Goal: Task Accomplishment & Management: Manage account settings

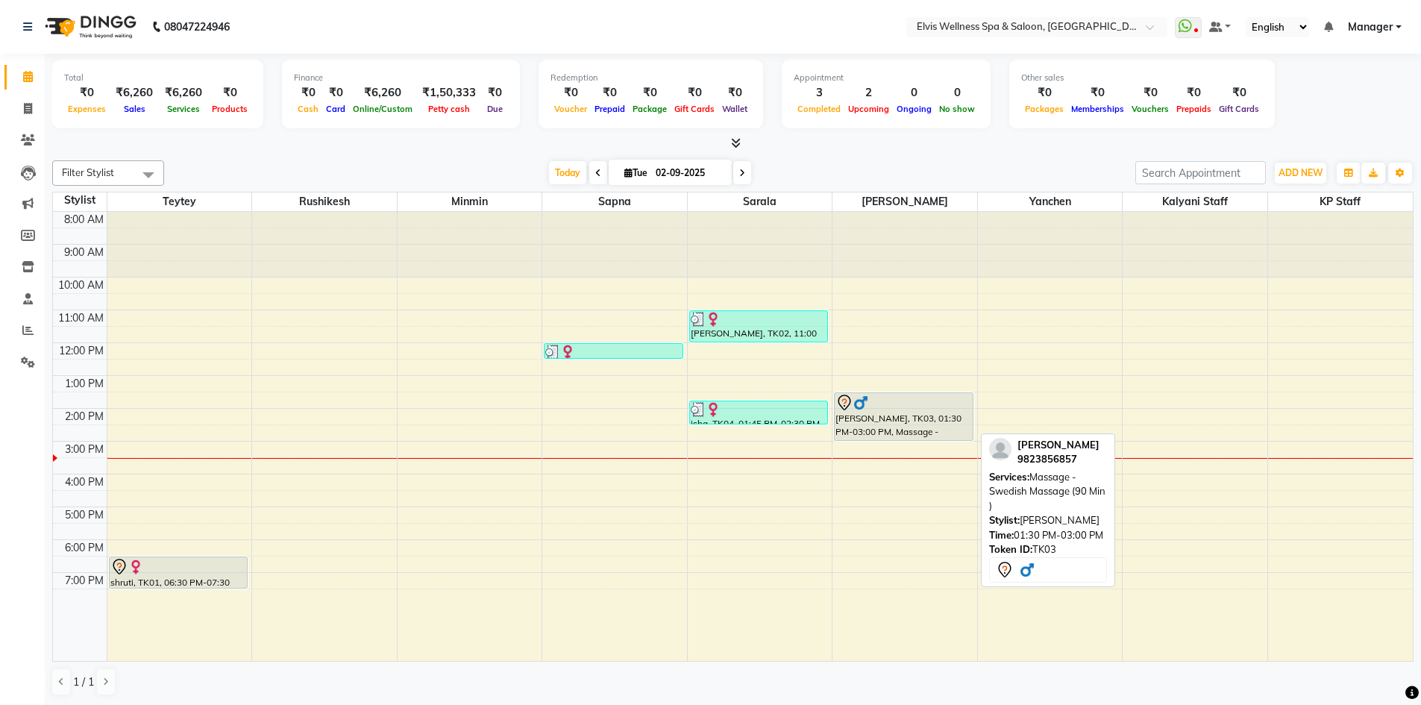
click at [865, 403] on img at bounding box center [860, 402] width 15 height 15
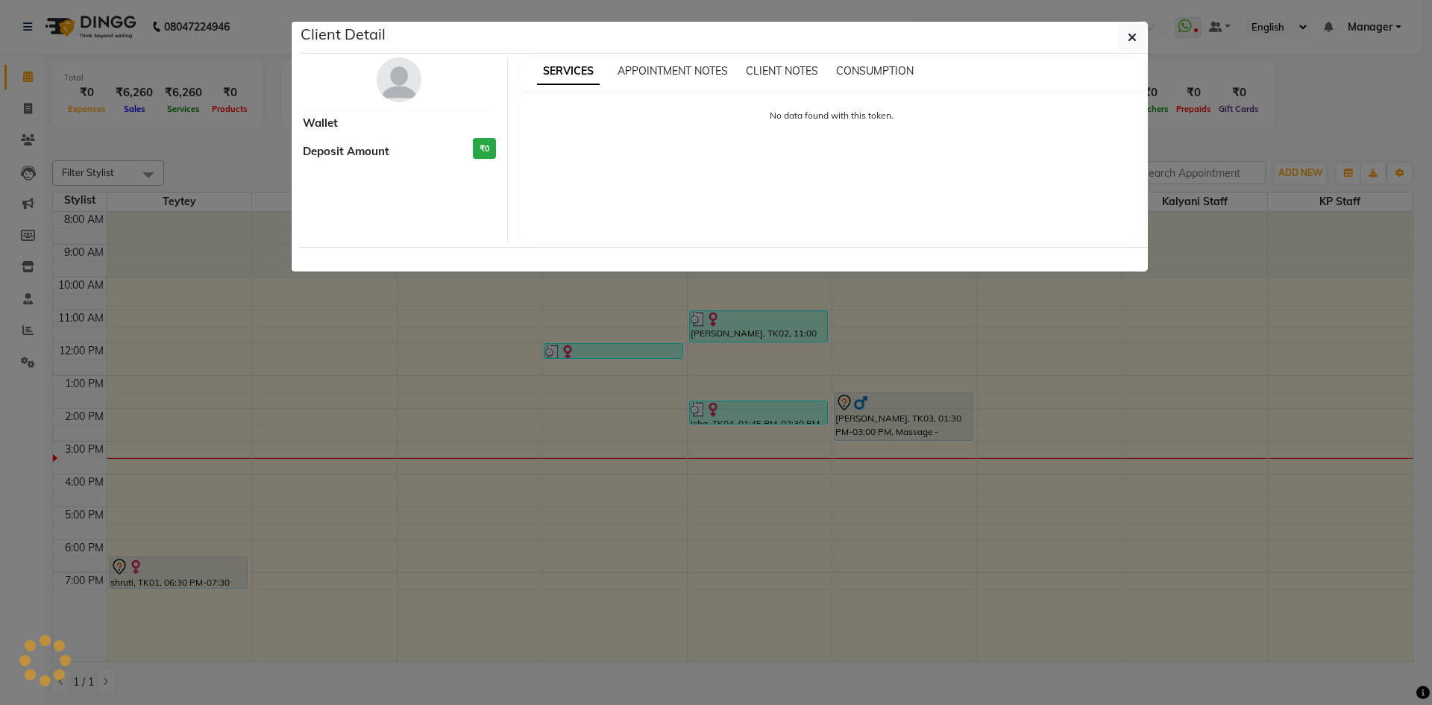
select select "7"
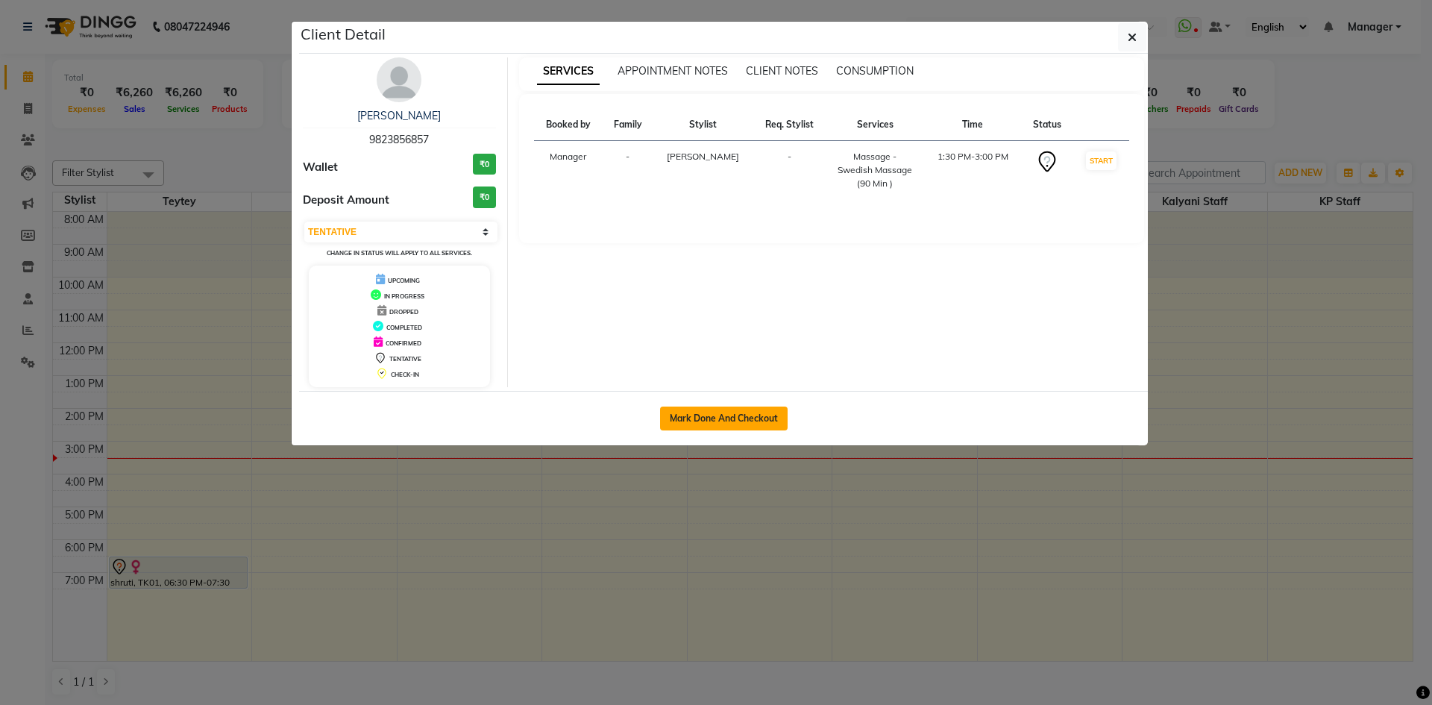
click at [759, 421] on button "Mark Done And Checkout" at bounding box center [724, 419] width 128 height 24
select select "service"
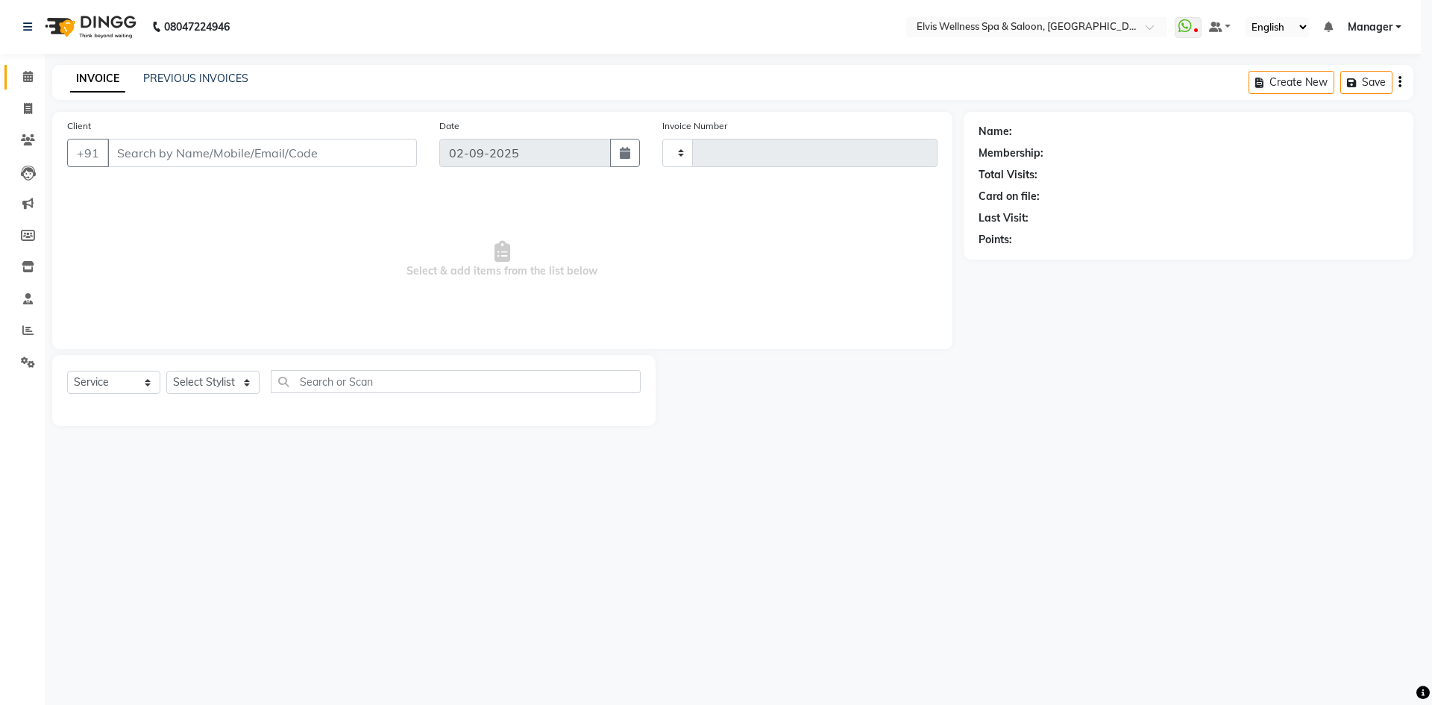
type input "1550"
select select "6269"
type input "9823856857"
select select "70667"
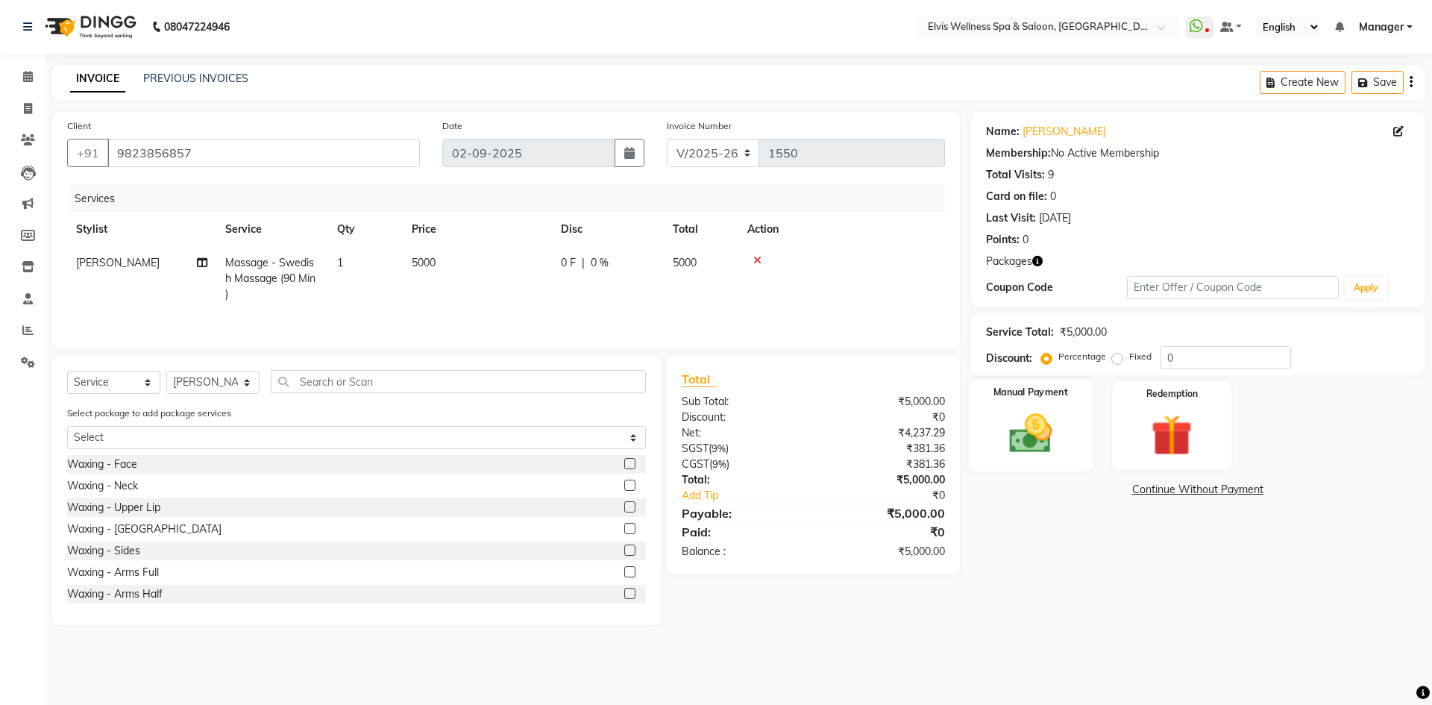
click at [1040, 400] on div "Manual Payment" at bounding box center [1030, 426] width 124 height 92
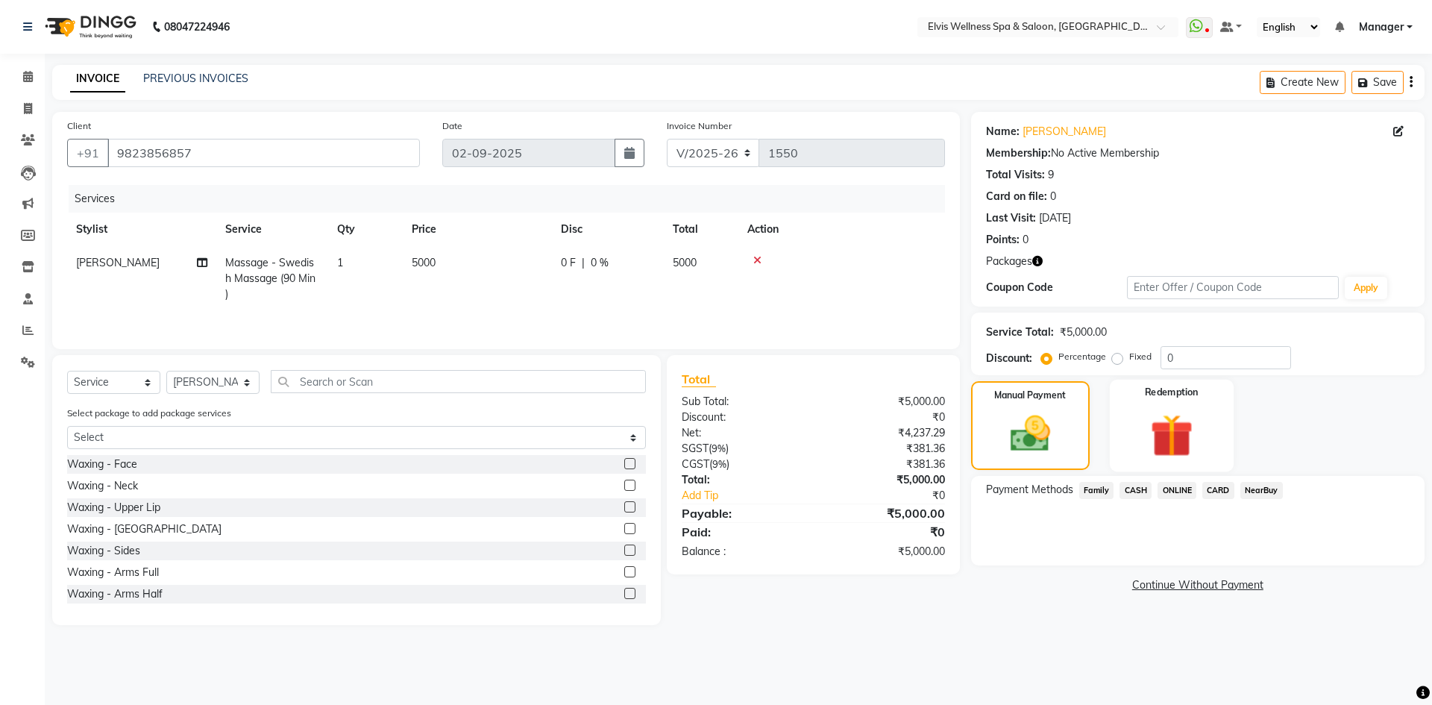
click at [1154, 416] on img at bounding box center [1171, 435] width 69 height 53
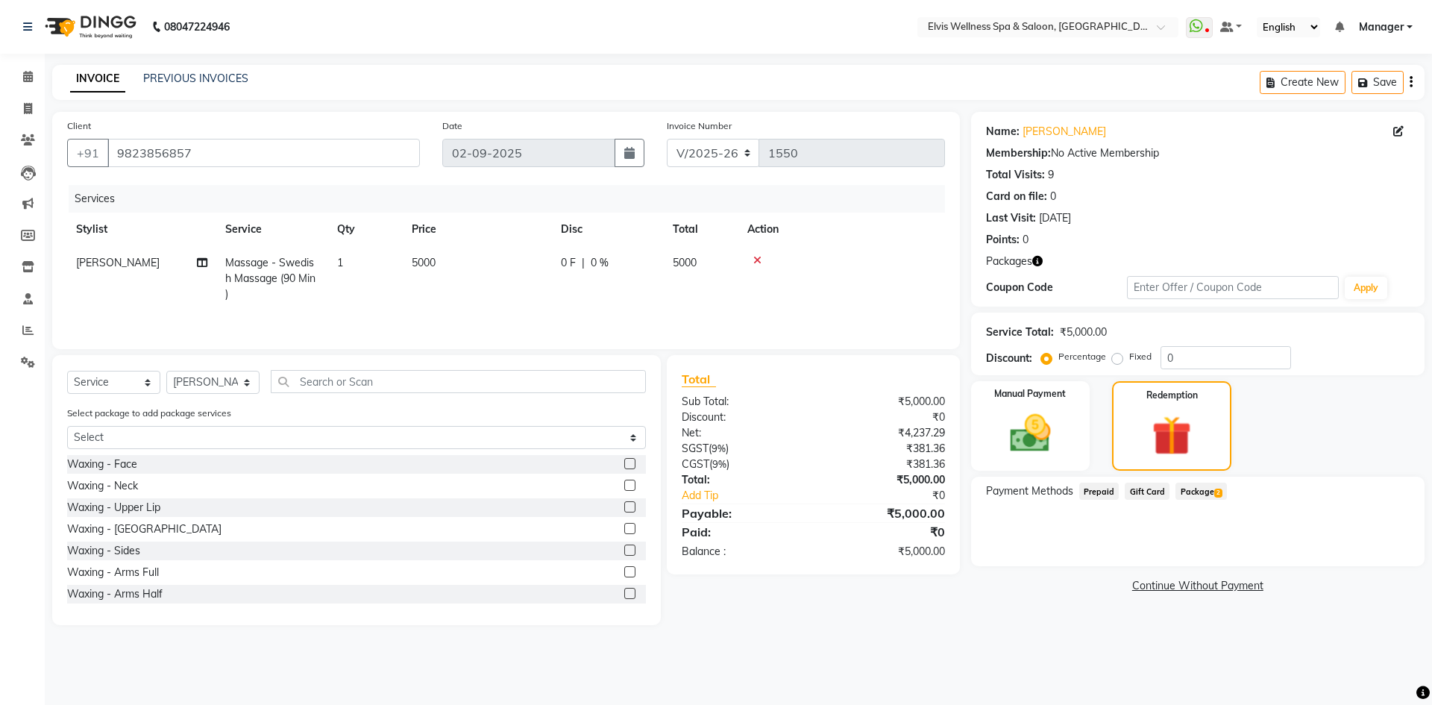
click at [1208, 494] on span "Package 2" at bounding box center [1201, 491] width 51 height 17
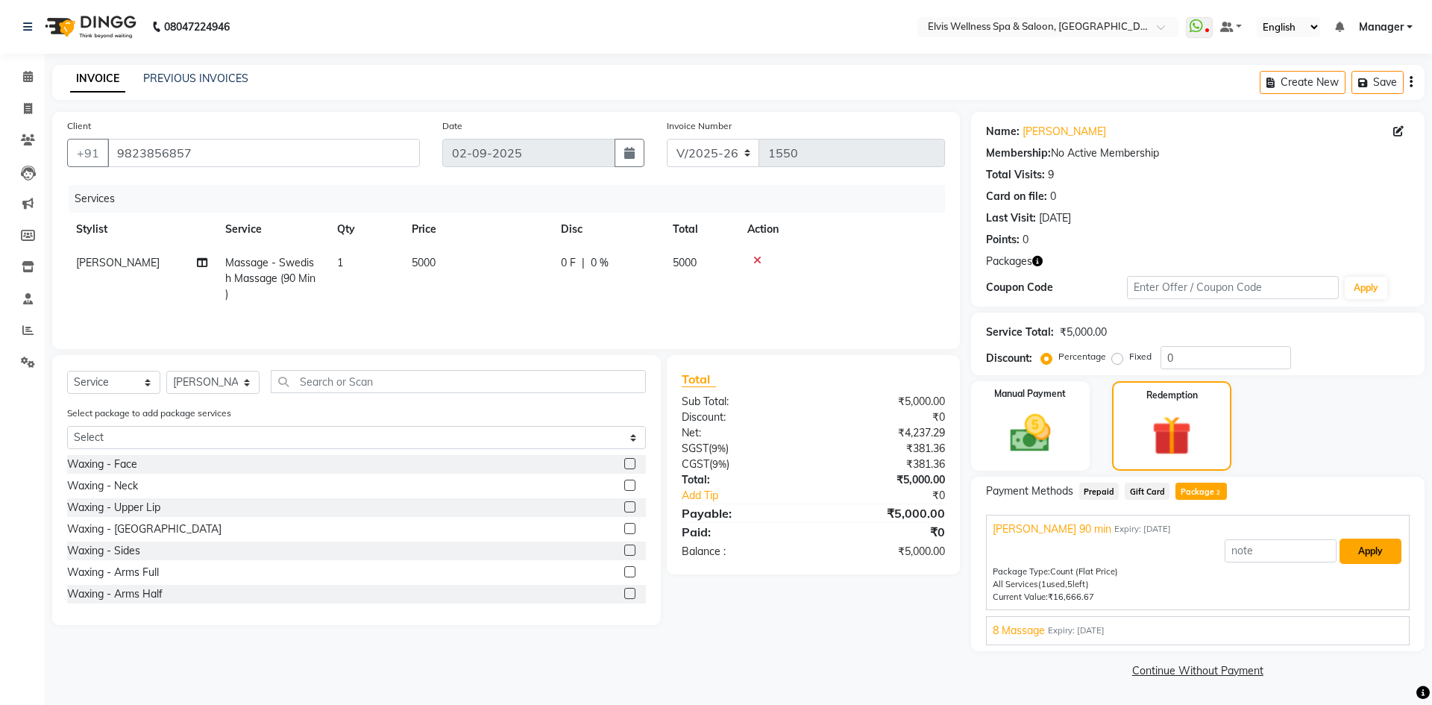
click at [1369, 547] on button "Apply" at bounding box center [1371, 551] width 62 height 25
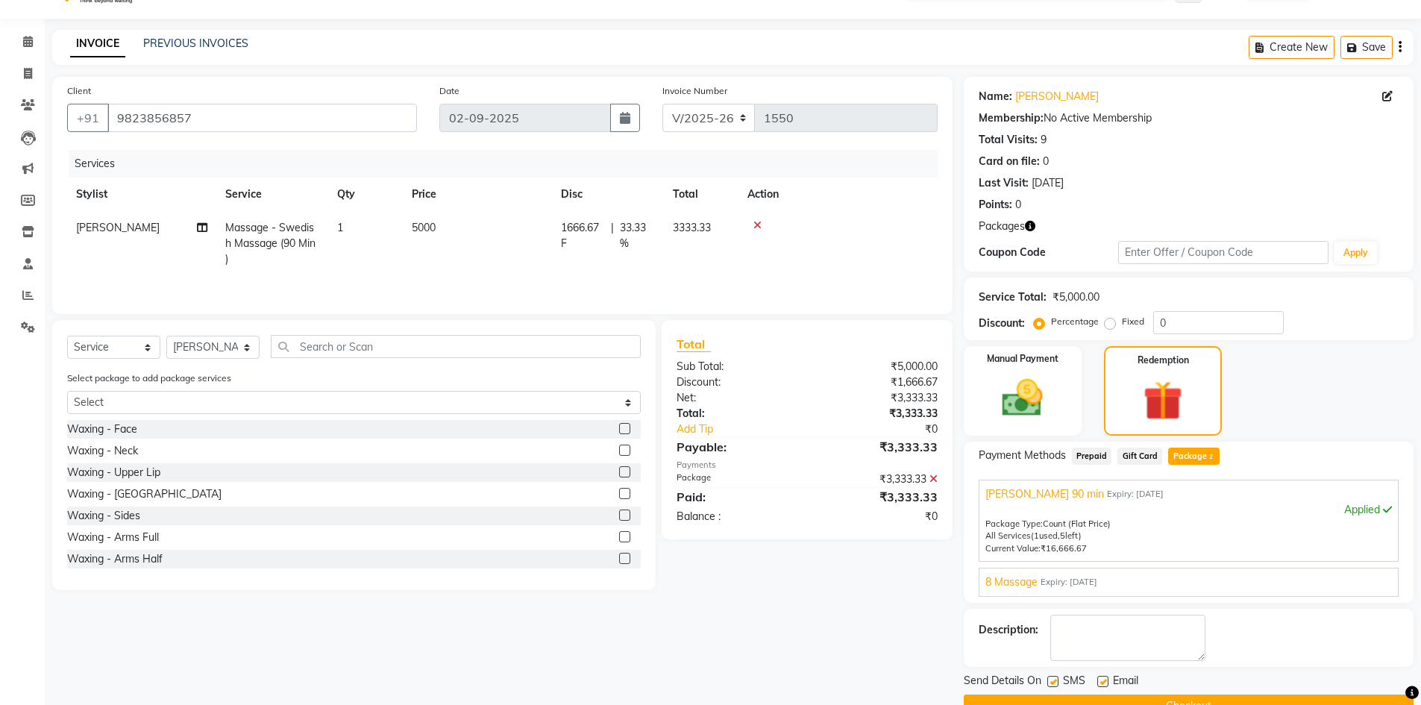
scroll to position [70, 0]
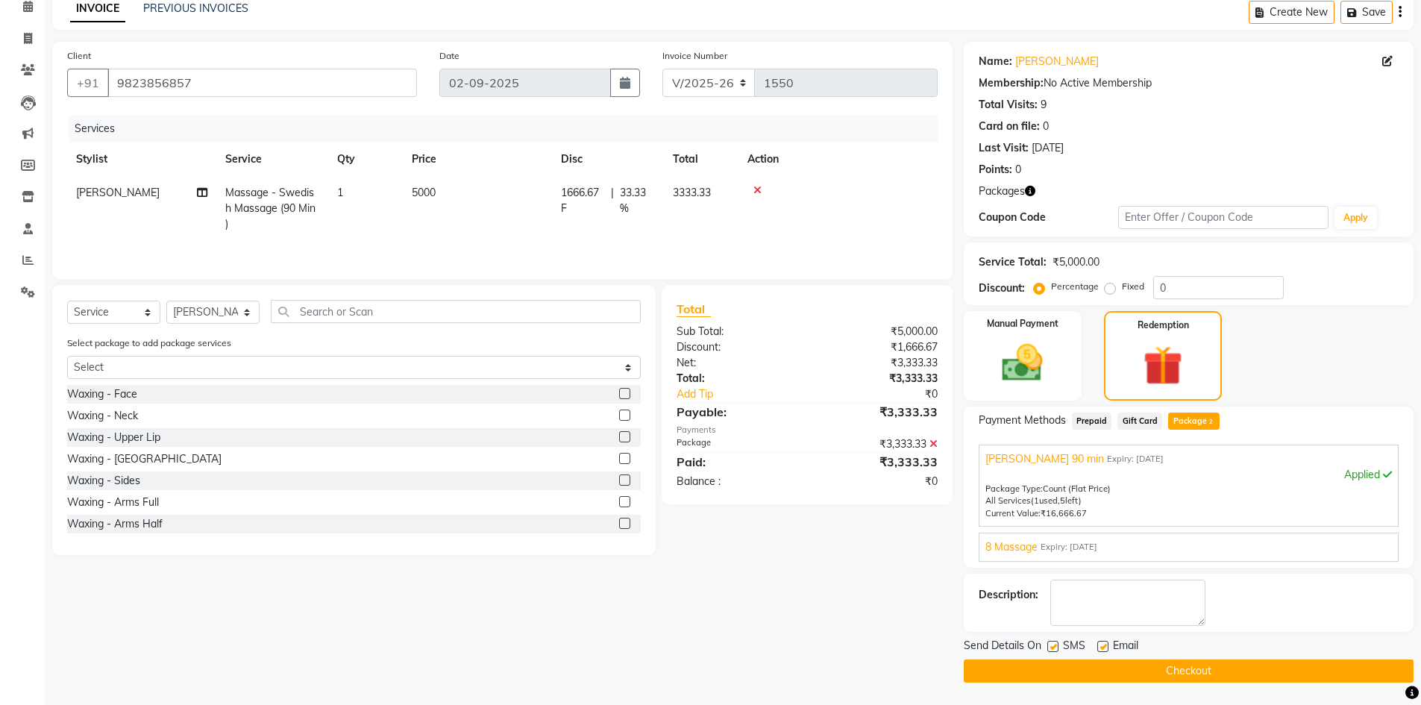
click at [1141, 673] on button "Checkout" at bounding box center [1189, 671] width 450 height 23
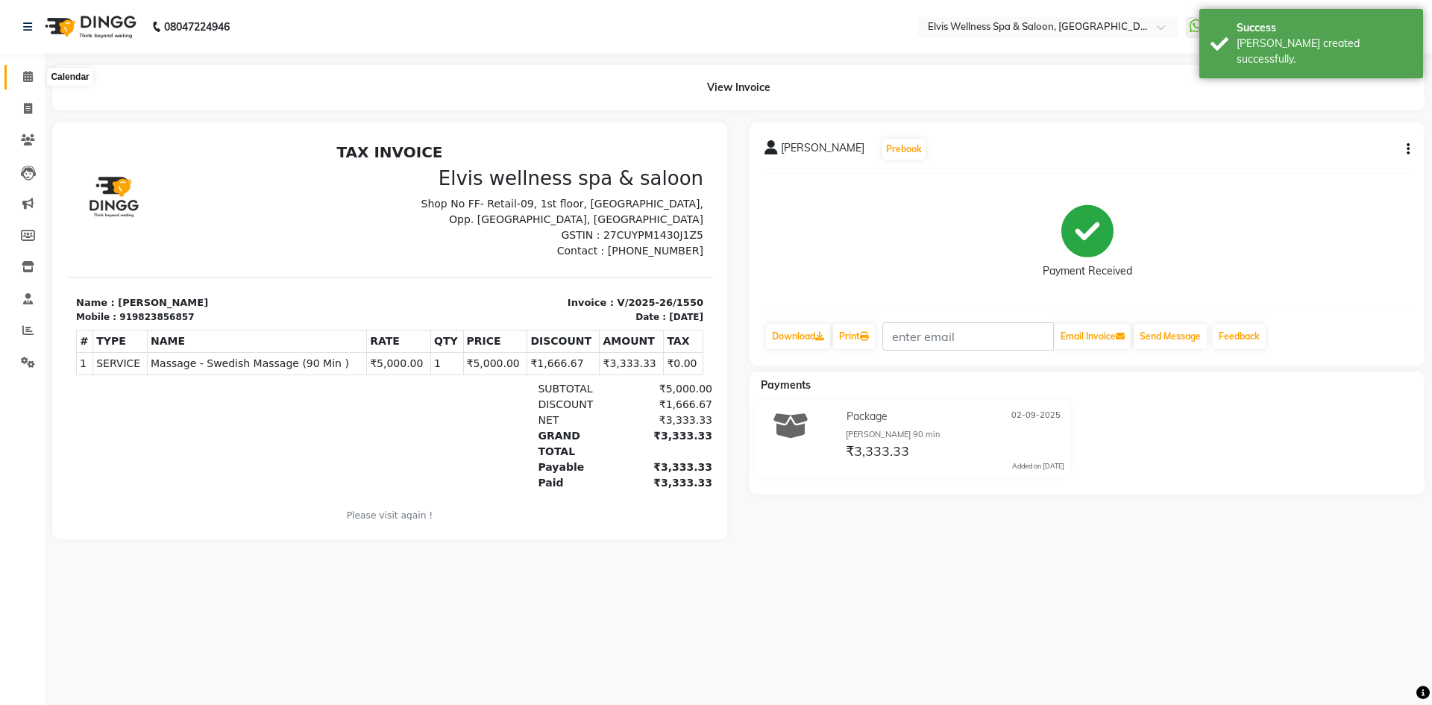
click at [32, 75] on icon at bounding box center [28, 76] width 10 height 11
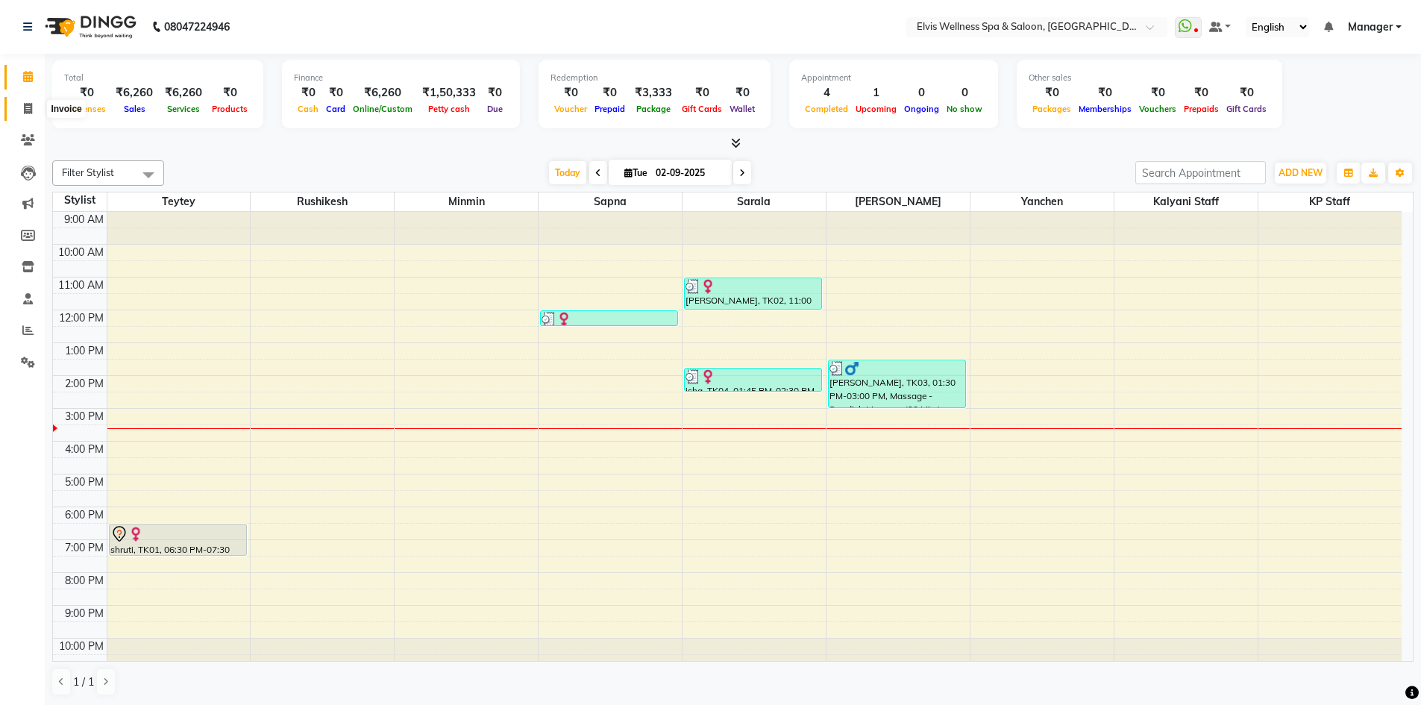
click at [29, 109] on icon at bounding box center [28, 108] width 8 height 11
select select "service"
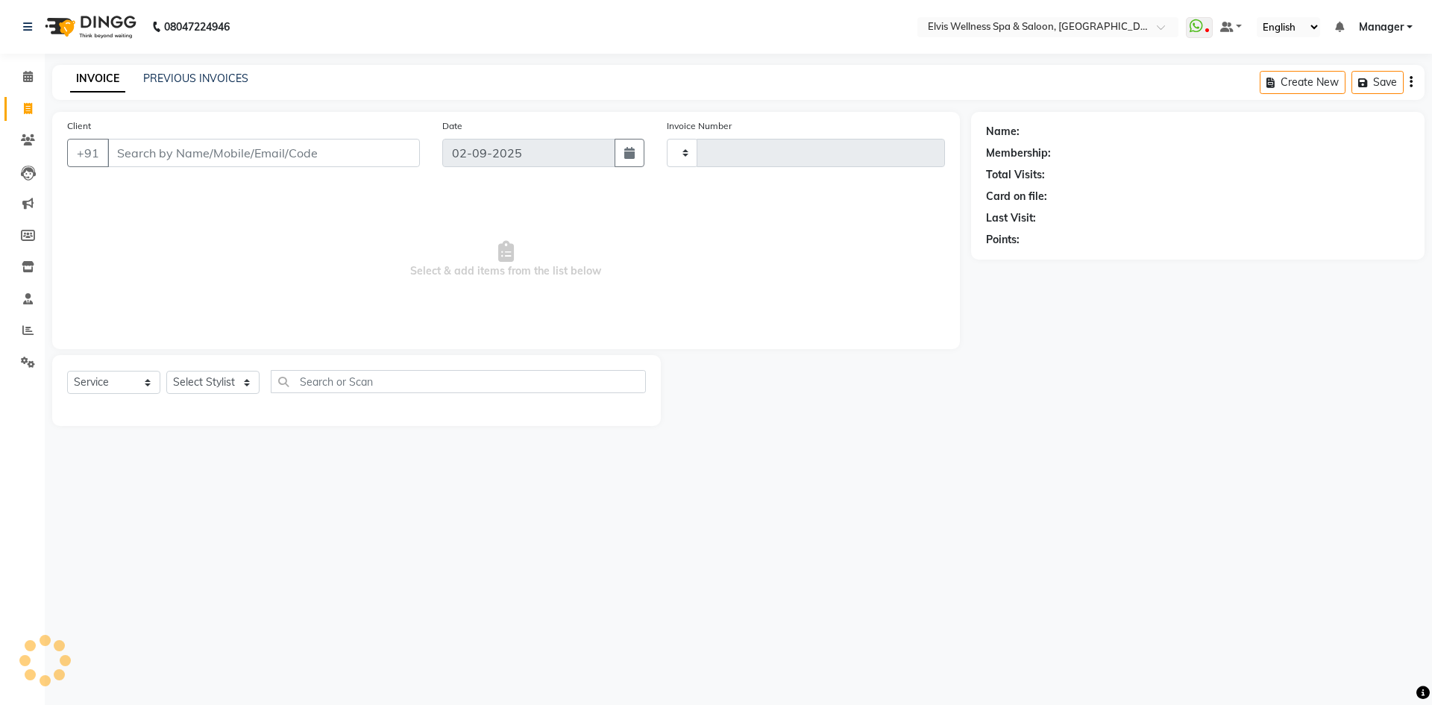
type input "1551"
select select "6269"
click at [188, 144] on input "Client" at bounding box center [263, 153] width 313 height 28
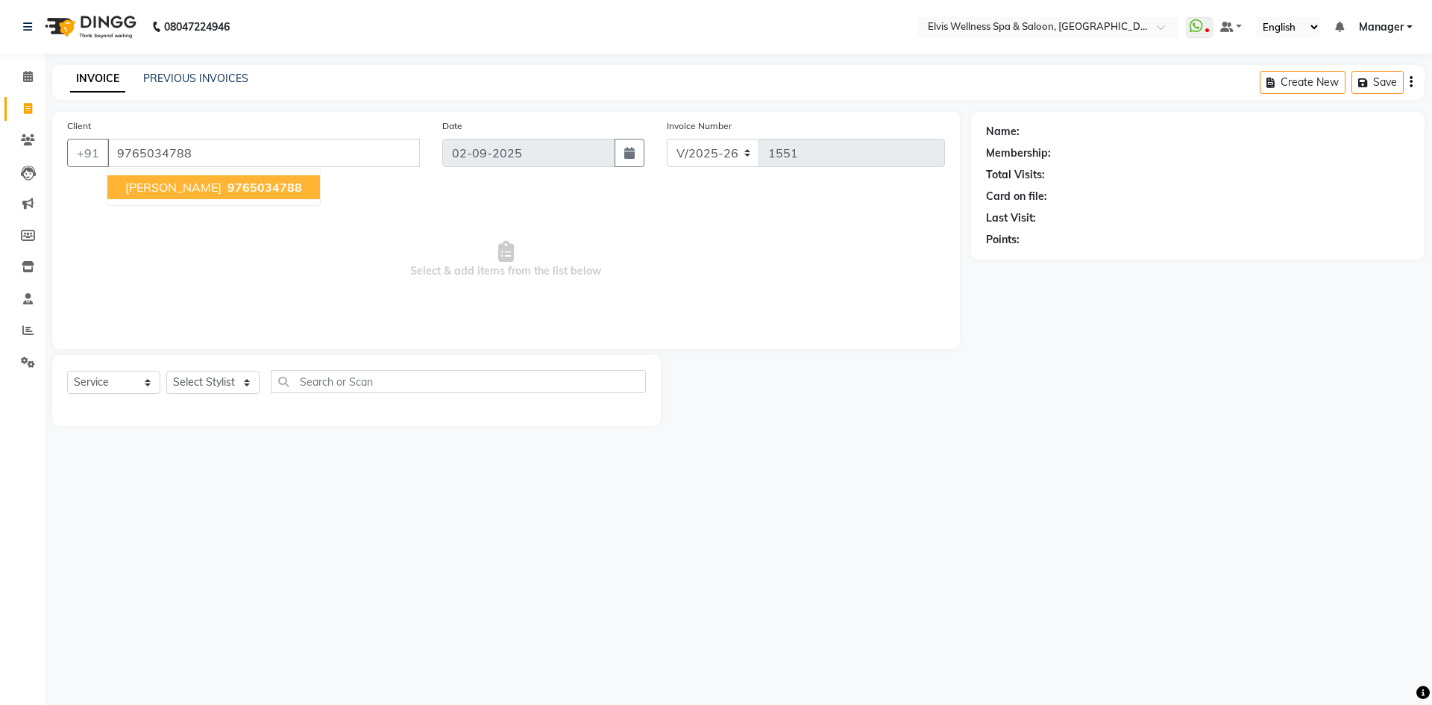
click at [183, 190] on button "Ajim Khan 9765034788" at bounding box center [213, 187] width 213 height 24
type input "9765034788"
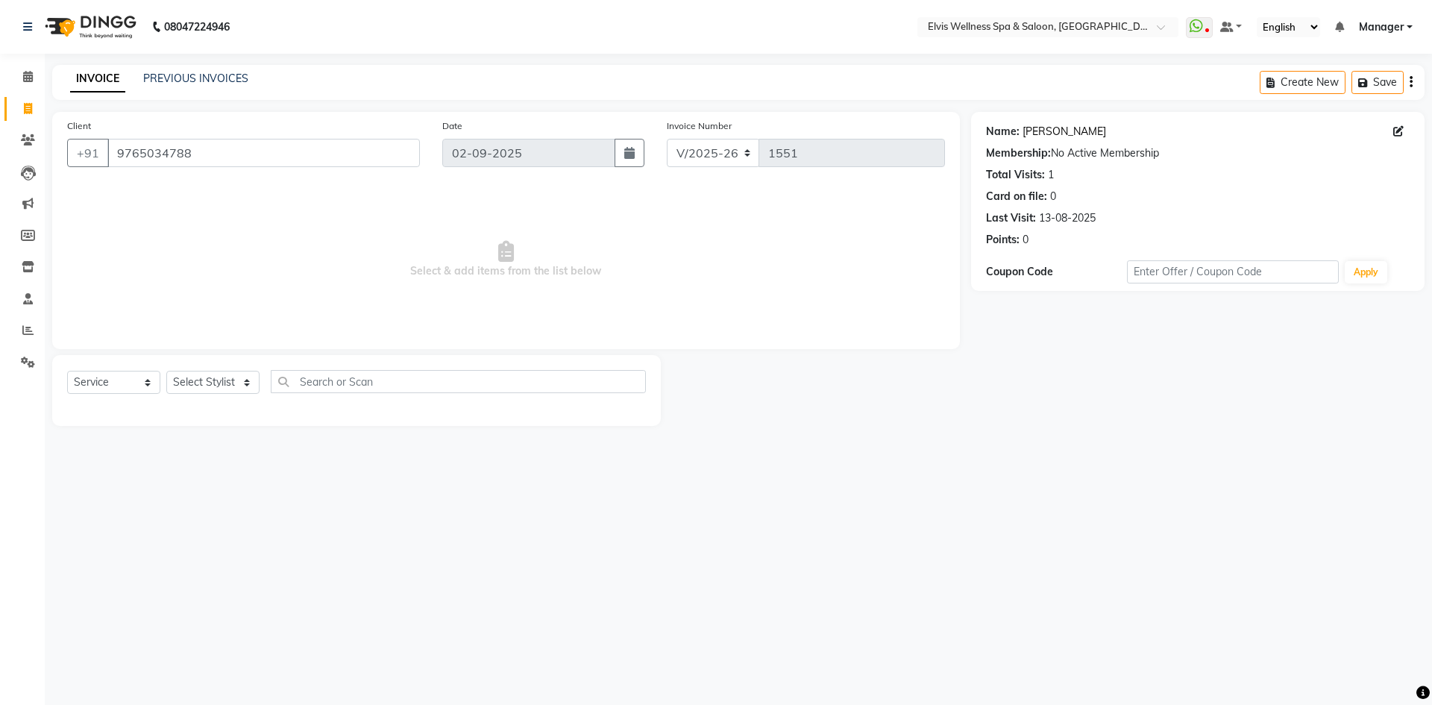
click at [1052, 129] on link "Ajim Khan" at bounding box center [1065, 132] width 84 height 16
click at [225, 389] on select "Select Stylist Jitendra Bhandari Kalyani Staff KP Staff Manager Minmin Rushikes…" at bounding box center [212, 382] width 93 height 23
select select "71682"
click at [166, 371] on select "Select Stylist Jitendra Bhandari Kalyani Staff KP Staff Manager Minmin Rushikes…" at bounding box center [212, 382] width 93 height 23
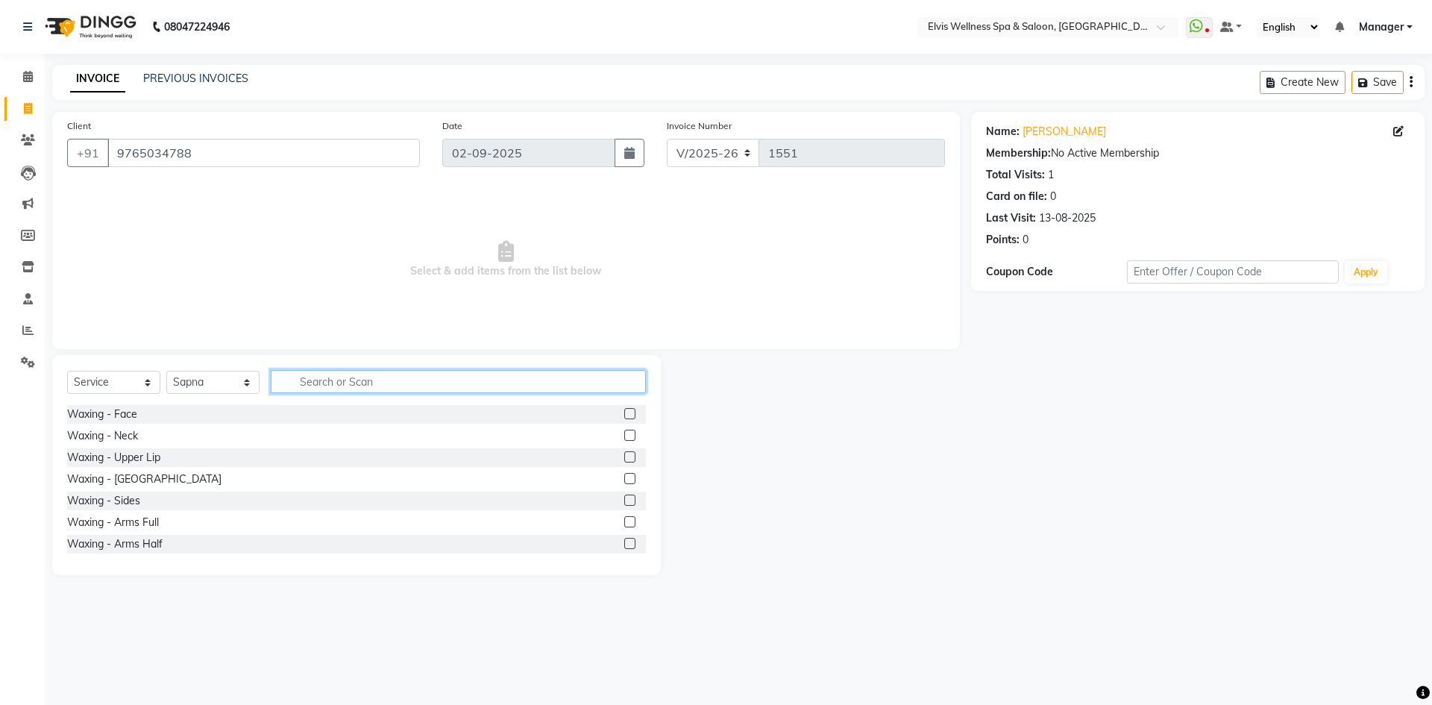
click at [319, 379] on input "text" at bounding box center [458, 381] width 375 height 23
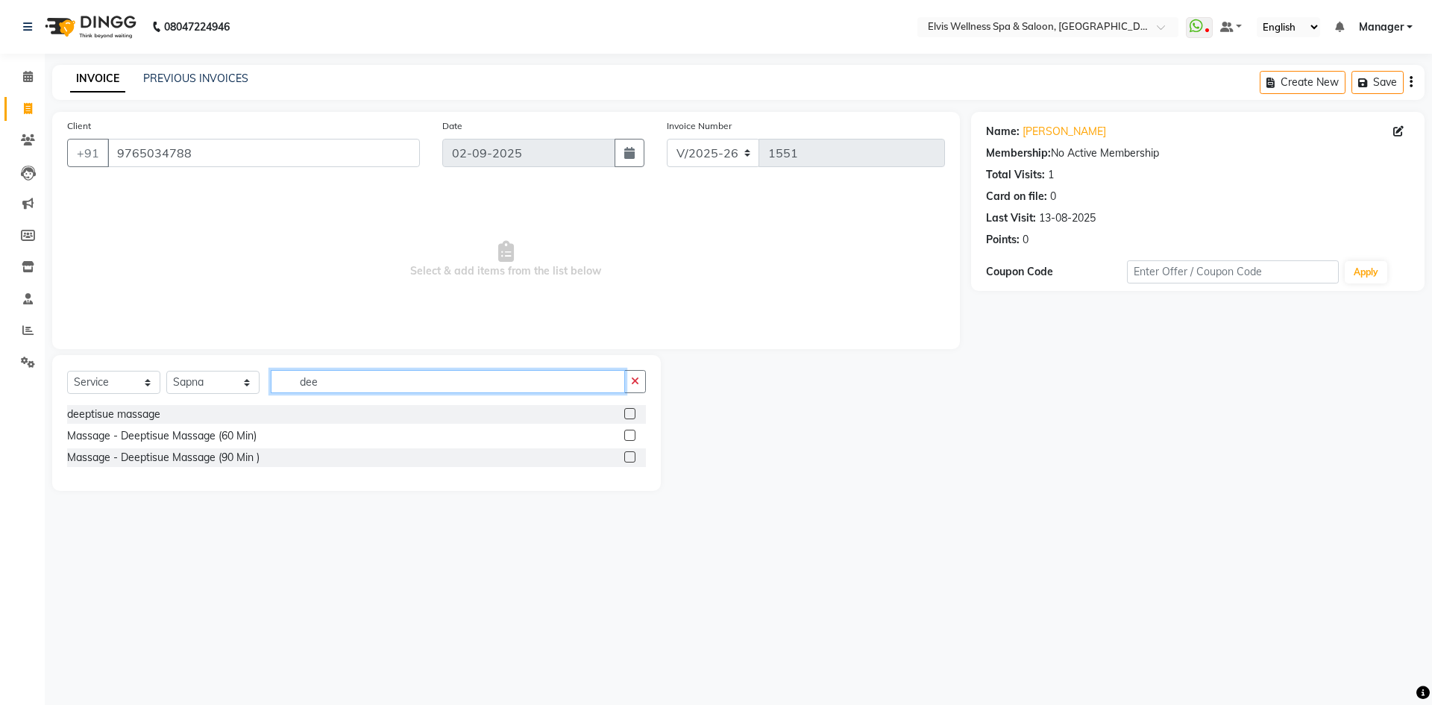
type input "dee"
click at [629, 435] on label at bounding box center [629, 435] width 11 height 11
click at [629, 435] on input "checkbox" at bounding box center [629, 436] width 10 height 10
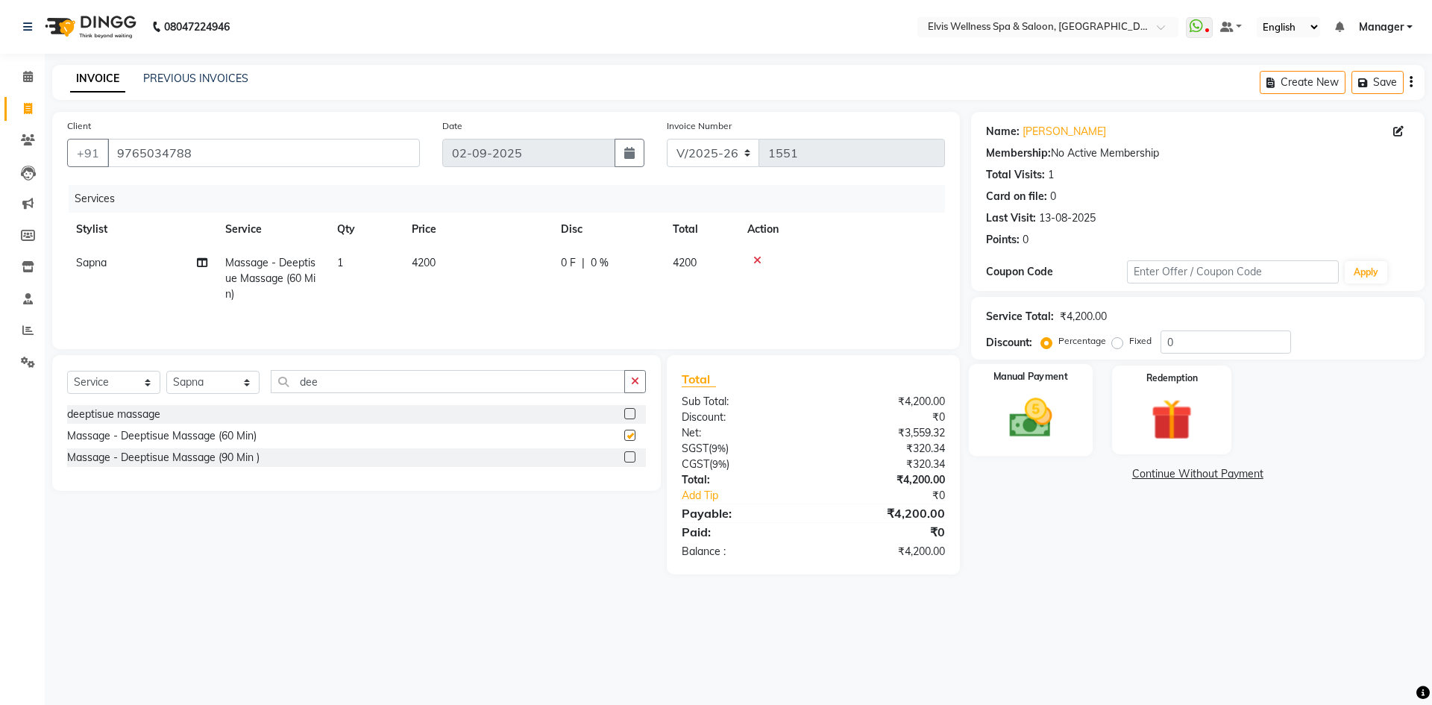
checkbox input "false"
click at [1036, 399] on img at bounding box center [1030, 417] width 69 height 49
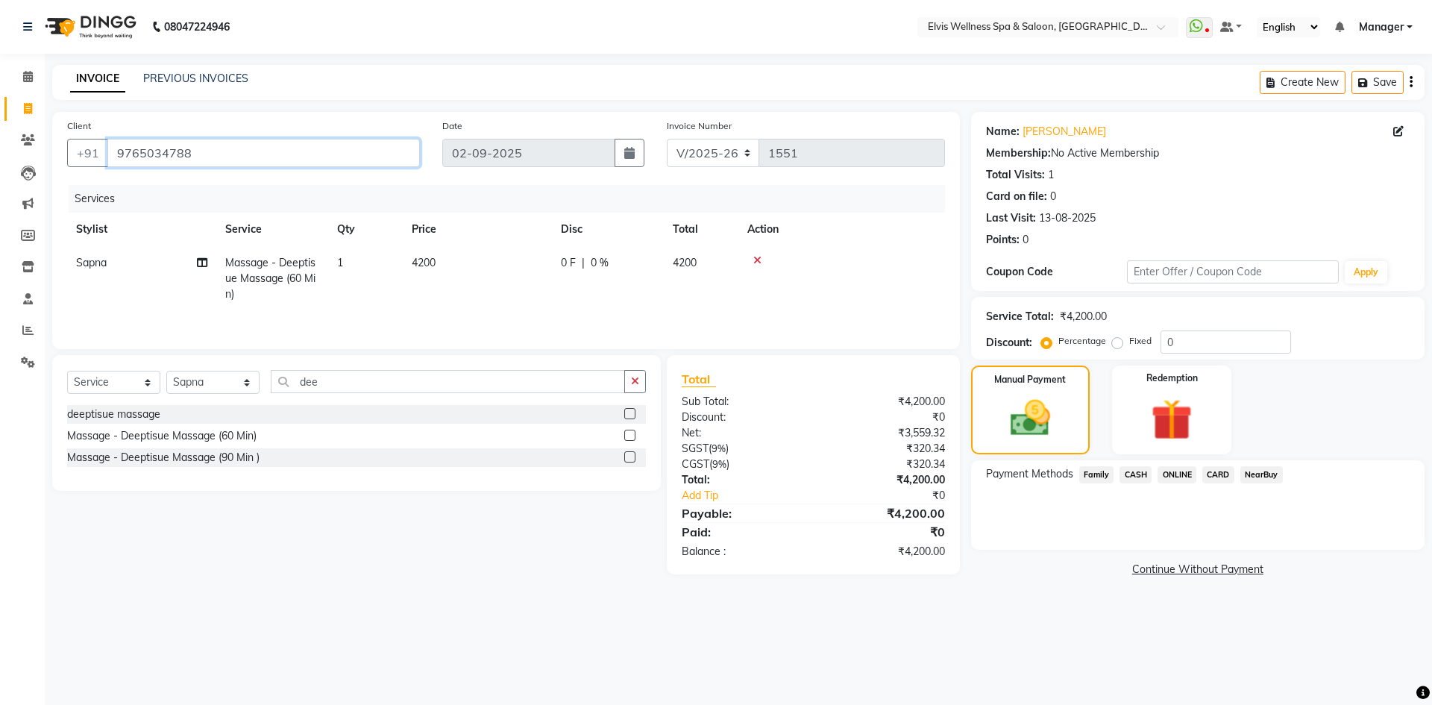
drag, startPoint x: 197, startPoint y: 151, endPoint x: 109, endPoint y: 151, distance: 88.0
click at [109, 151] on input "9765034788" at bounding box center [263, 153] width 313 height 28
click at [32, 91] on li "Calendar" at bounding box center [22, 77] width 45 height 32
click at [28, 75] on icon at bounding box center [28, 76] width 10 height 11
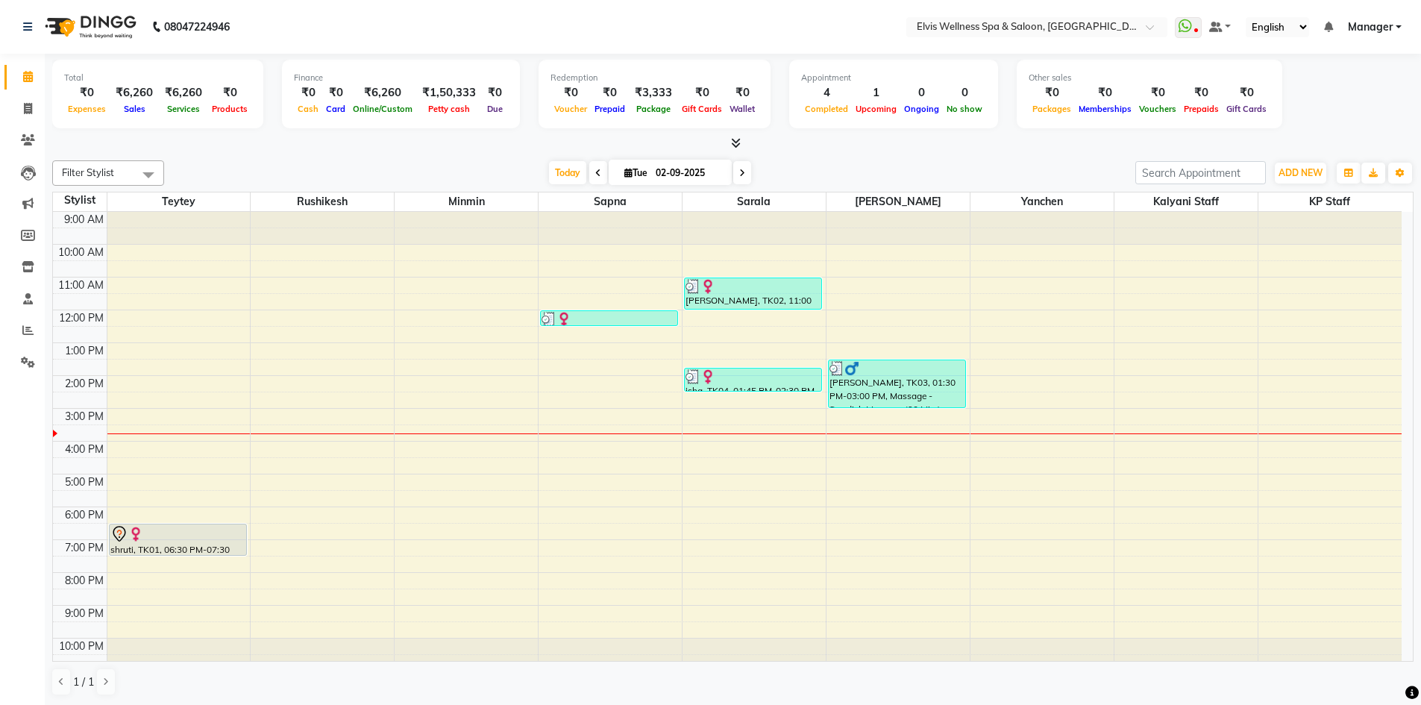
click at [590, 436] on div "9:00 AM 10:00 AM 11:00 AM 12:00 PM 1:00 PM 2:00 PM 3:00 PM 4:00 PM 5:00 PM 6:00…" at bounding box center [727, 441] width 1349 height 459
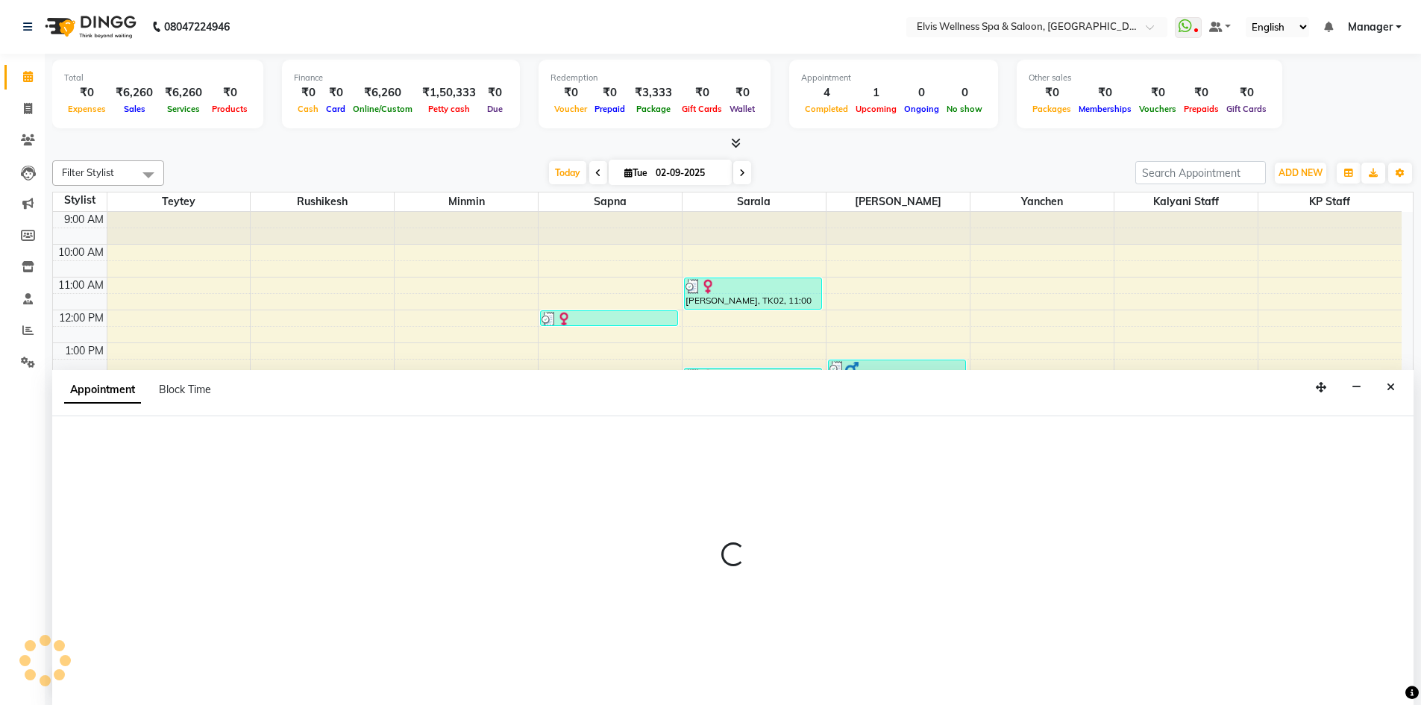
scroll to position [1, 0]
select select "71682"
select select "930"
select select "tentative"
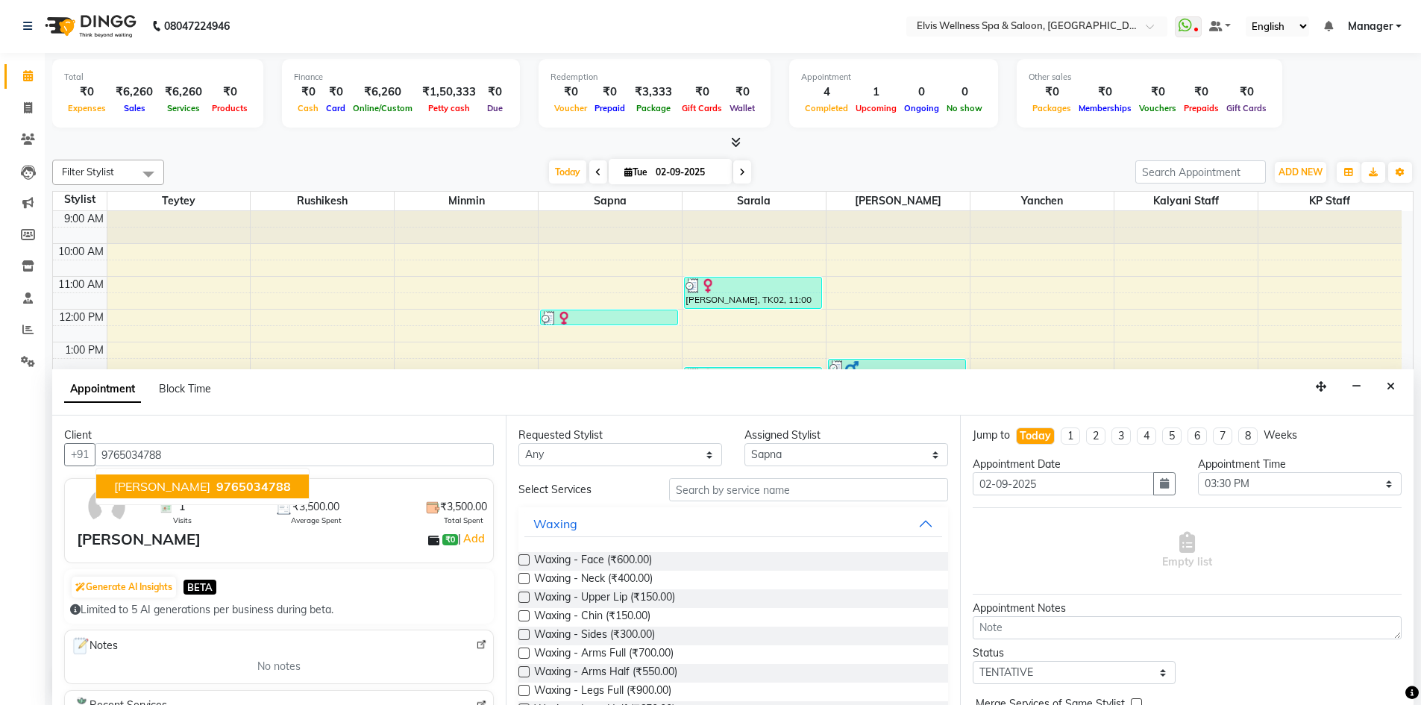
click at [204, 478] on button "Ajim Khan 9765034788" at bounding box center [202, 486] width 213 height 24
type input "9765034788"
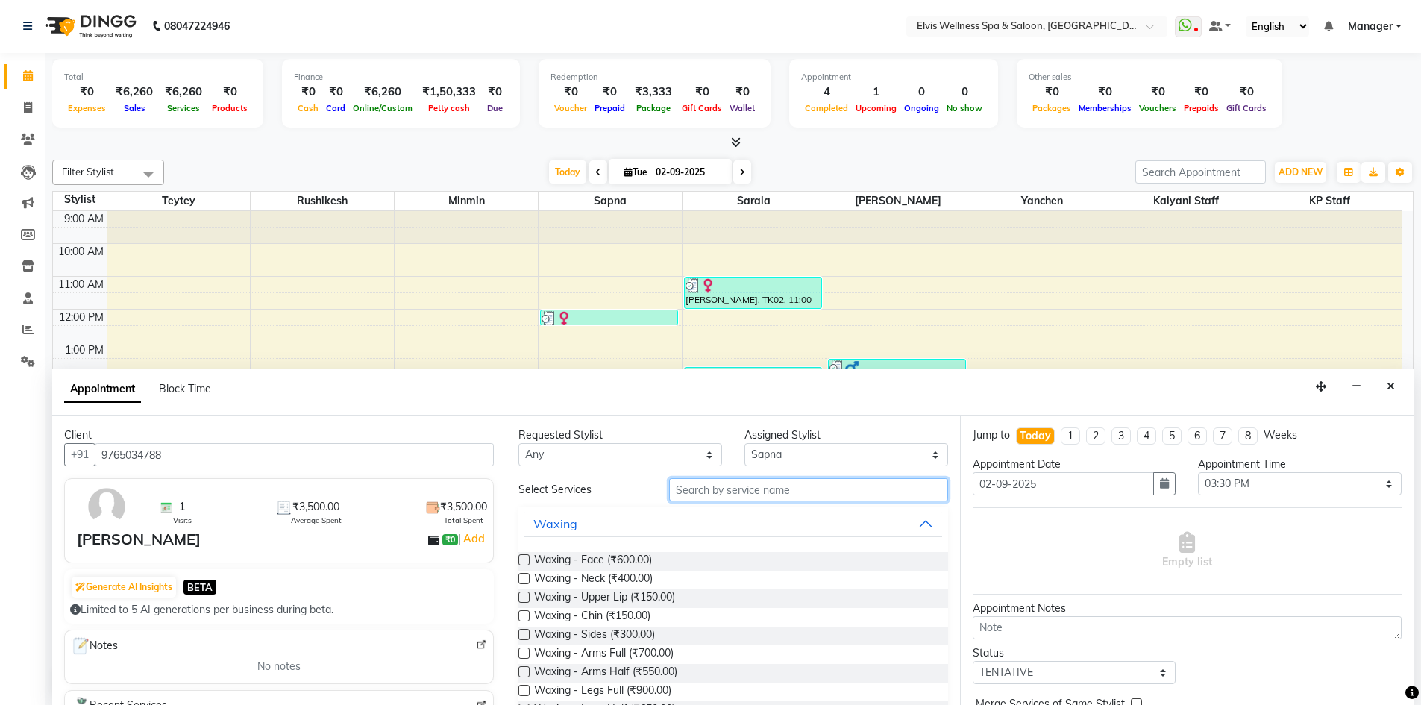
click at [728, 488] on input "text" at bounding box center [808, 489] width 279 height 23
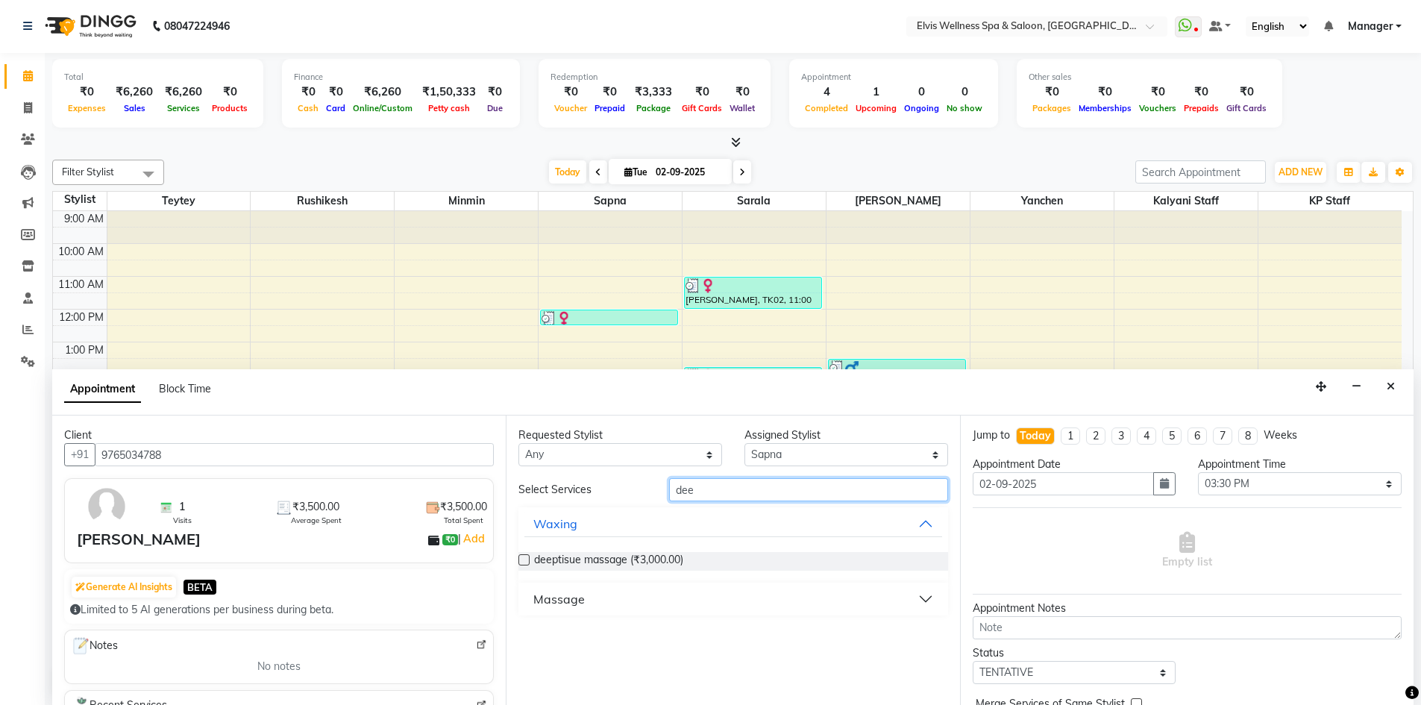
type input "dee"
click at [737, 586] on button "Massage" at bounding box center [732, 599] width 417 height 27
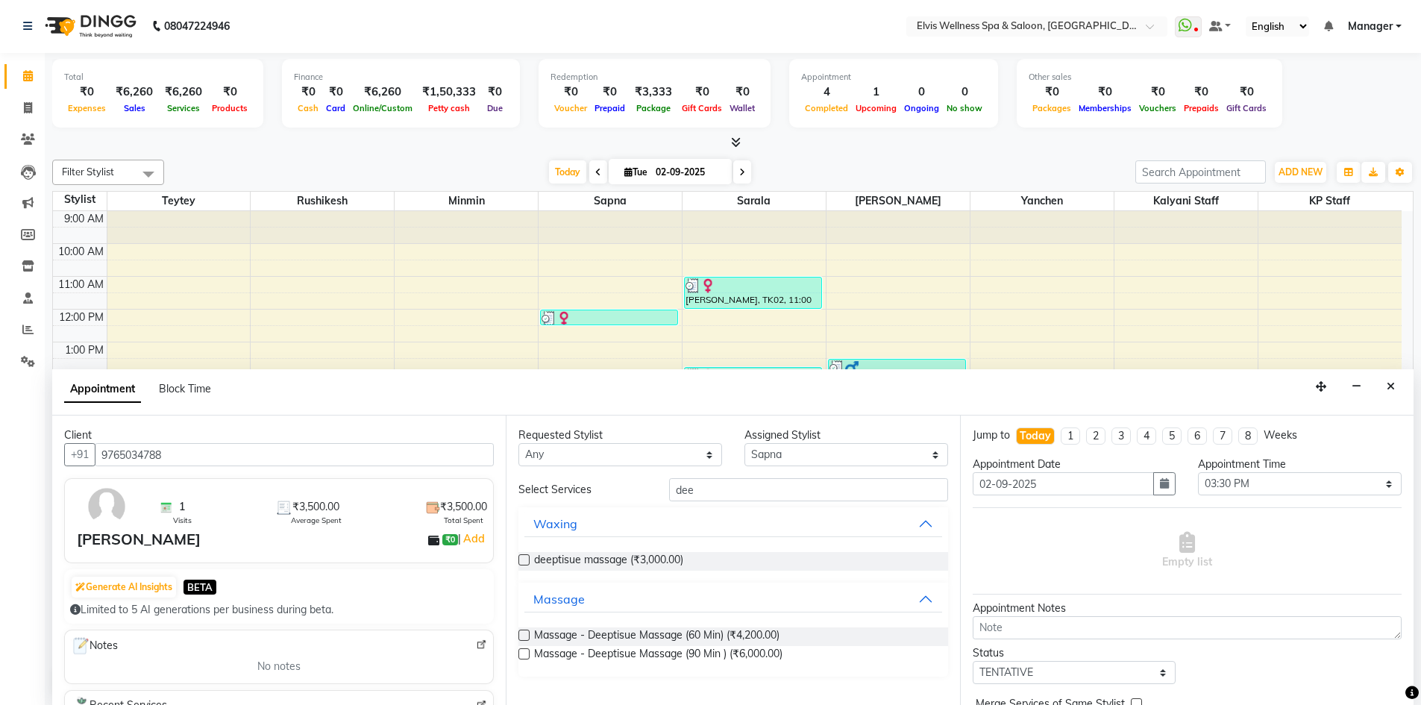
click at [521, 633] on label at bounding box center [524, 635] width 11 height 11
click at [521, 633] on input "checkbox" at bounding box center [524, 637] width 10 height 10
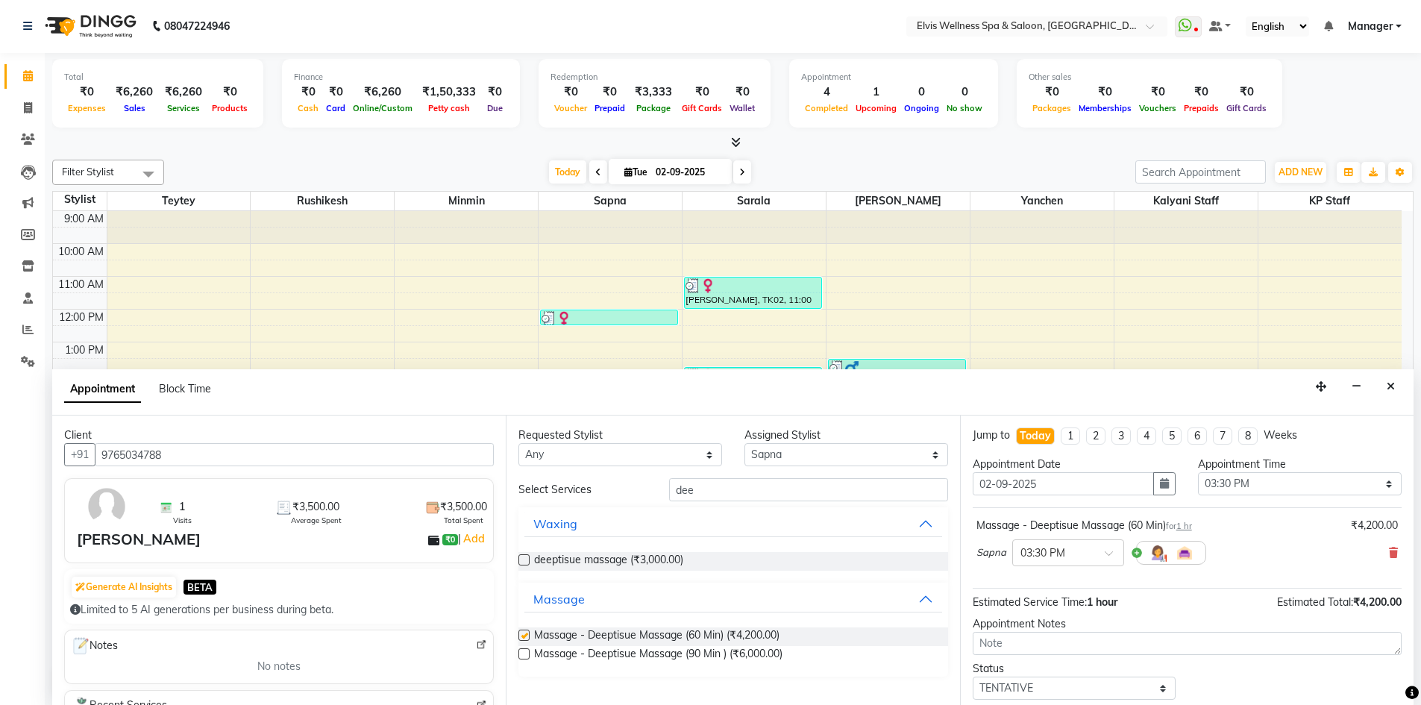
checkbox input "false"
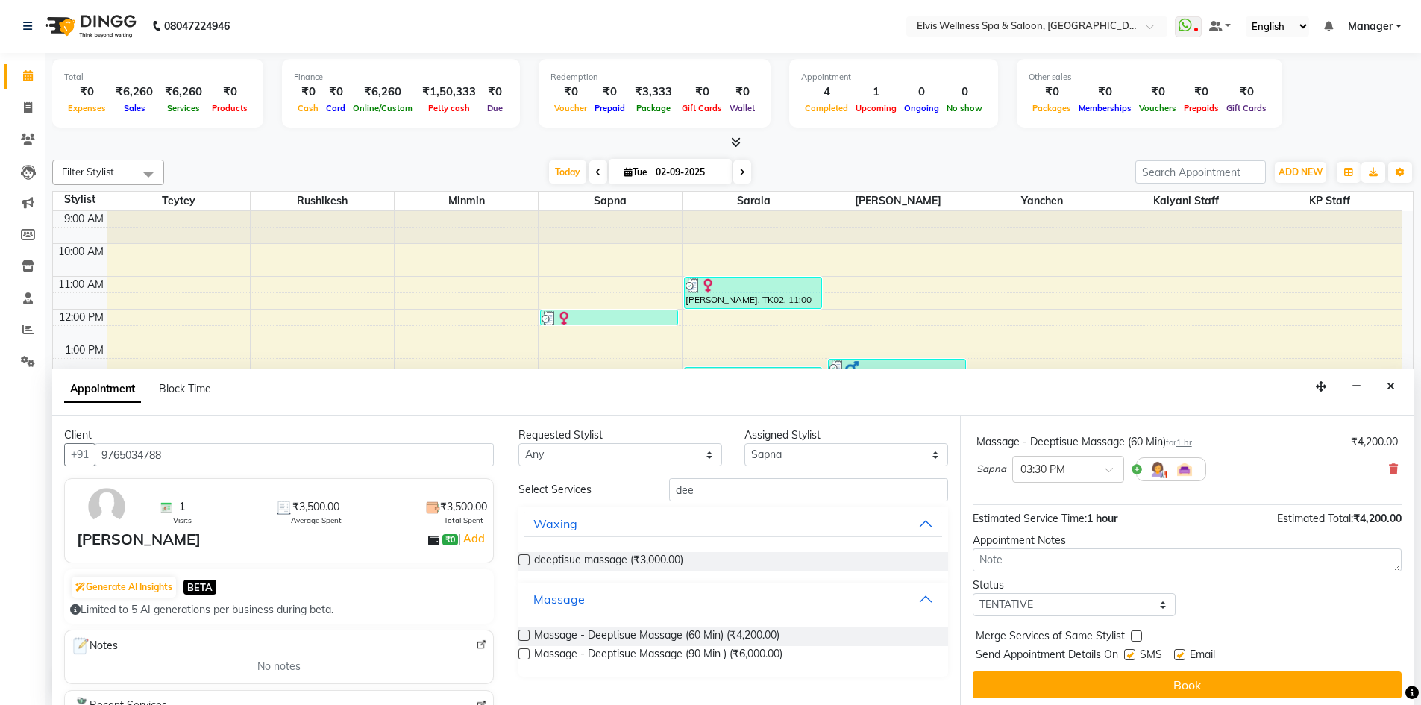
scroll to position [89, 0]
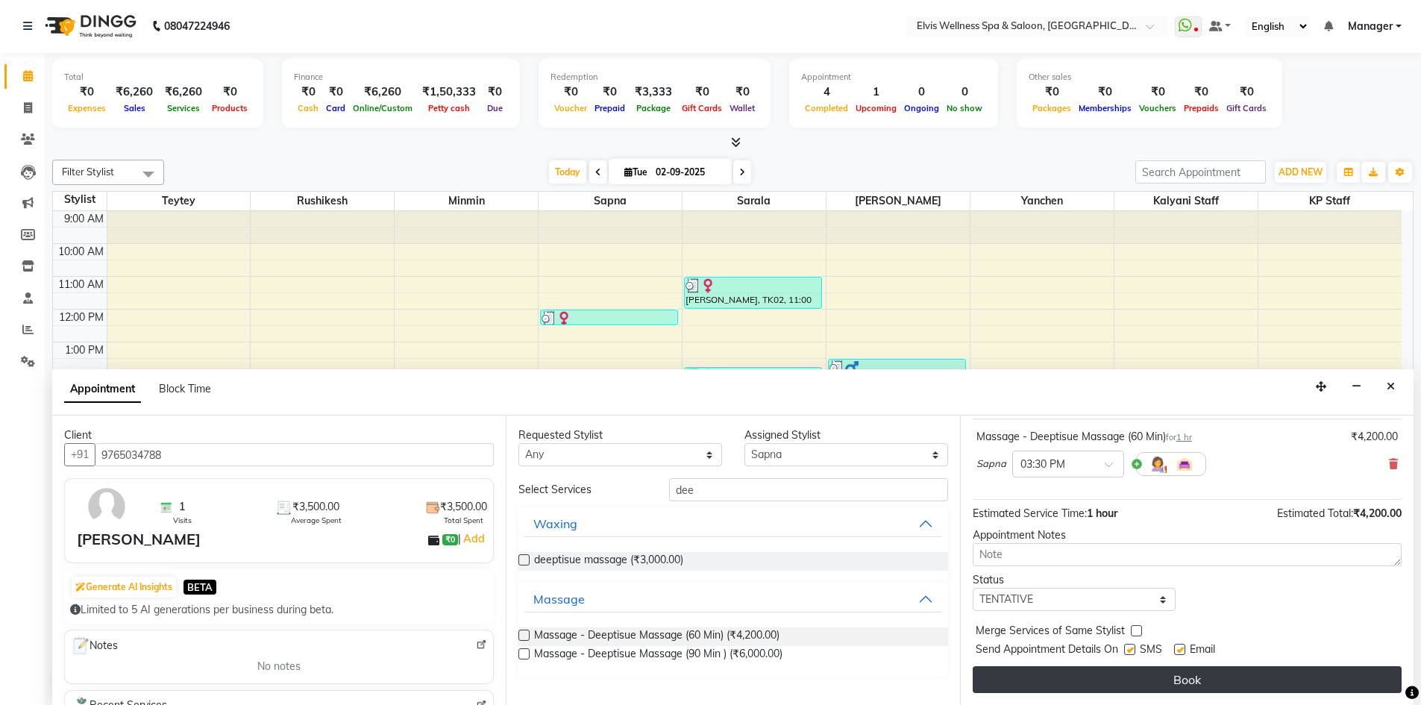
click at [1219, 685] on button "Book" at bounding box center [1187, 679] width 429 height 27
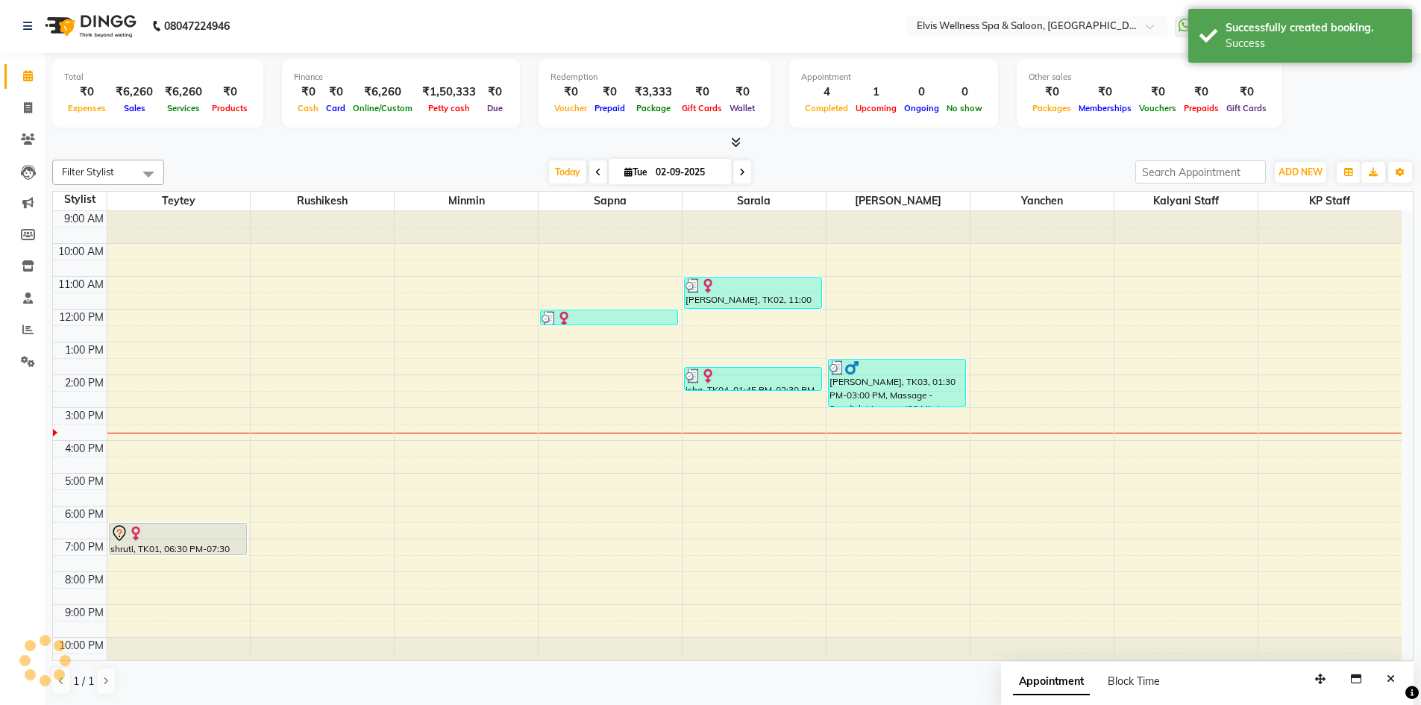
scroll to position [0, 0]
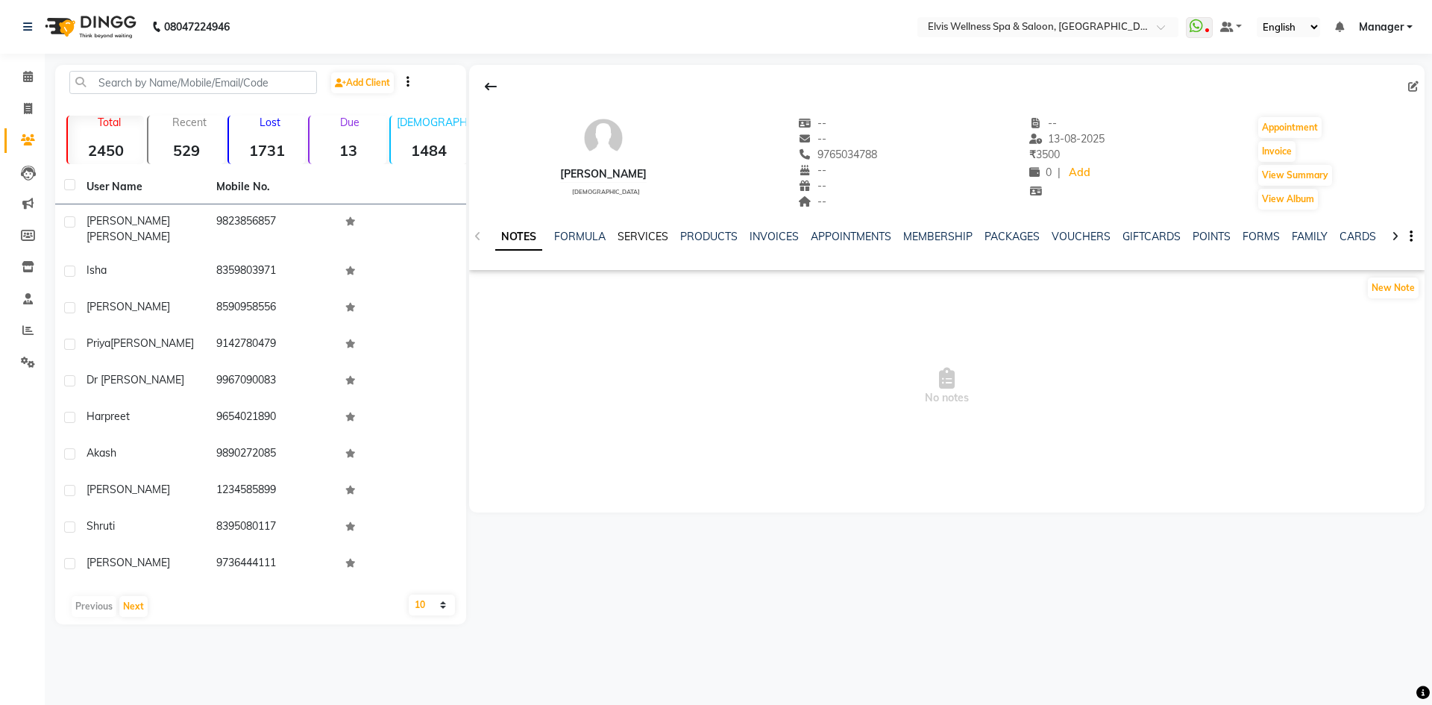
click at [631, 235] on link "SERVICES" at bounding box center [643, 236] width 51 height 13
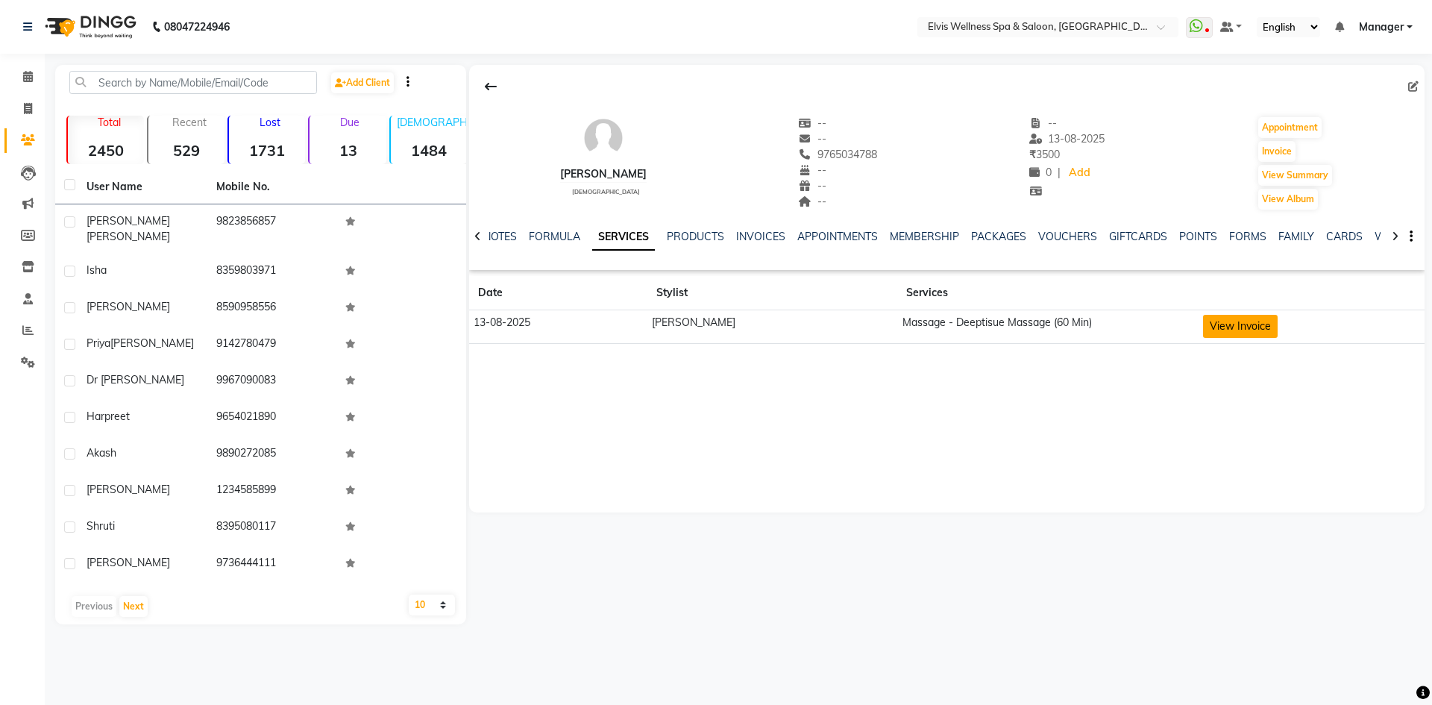
click at [1203, 330] on button "View Invoice" at bounding box center [1240, 326] width 75 height 23
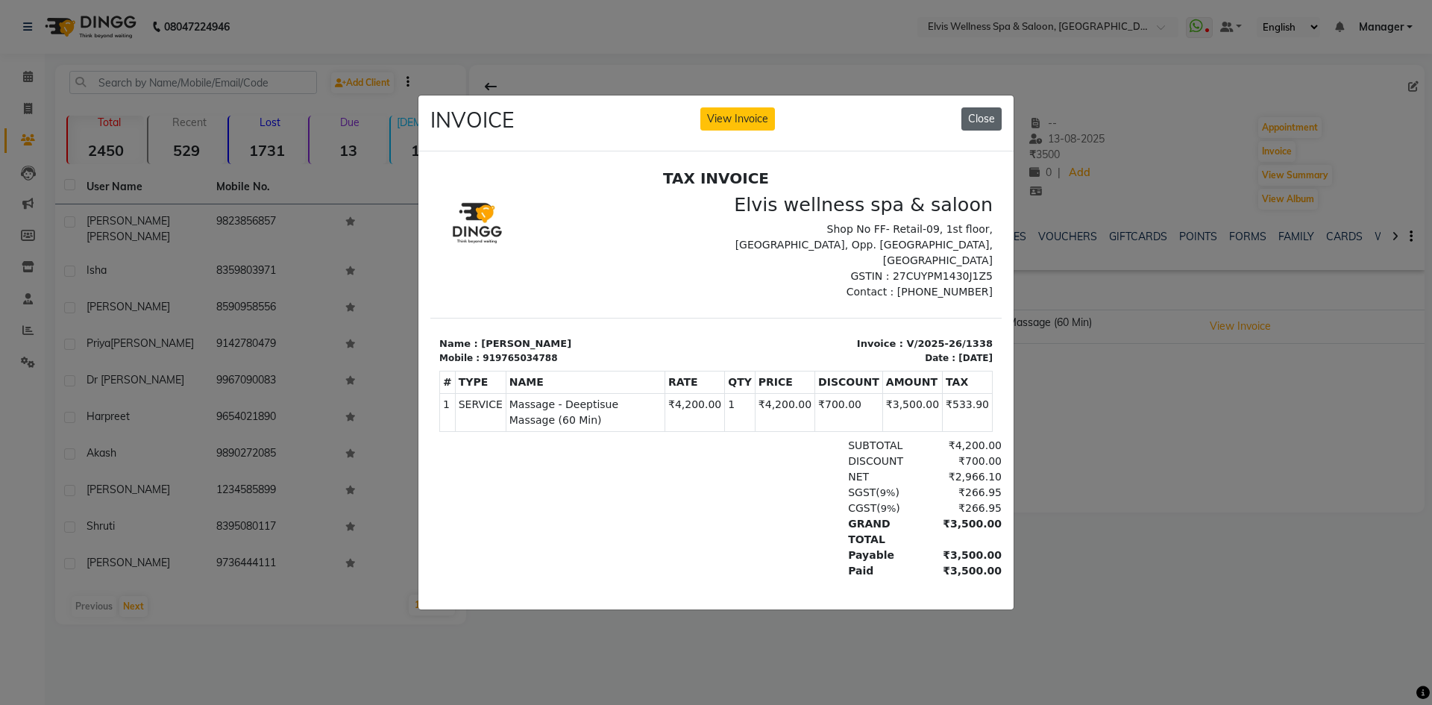
click at [971, 116] on button "Close" at bounding box center [982, 118] width 40 height 23
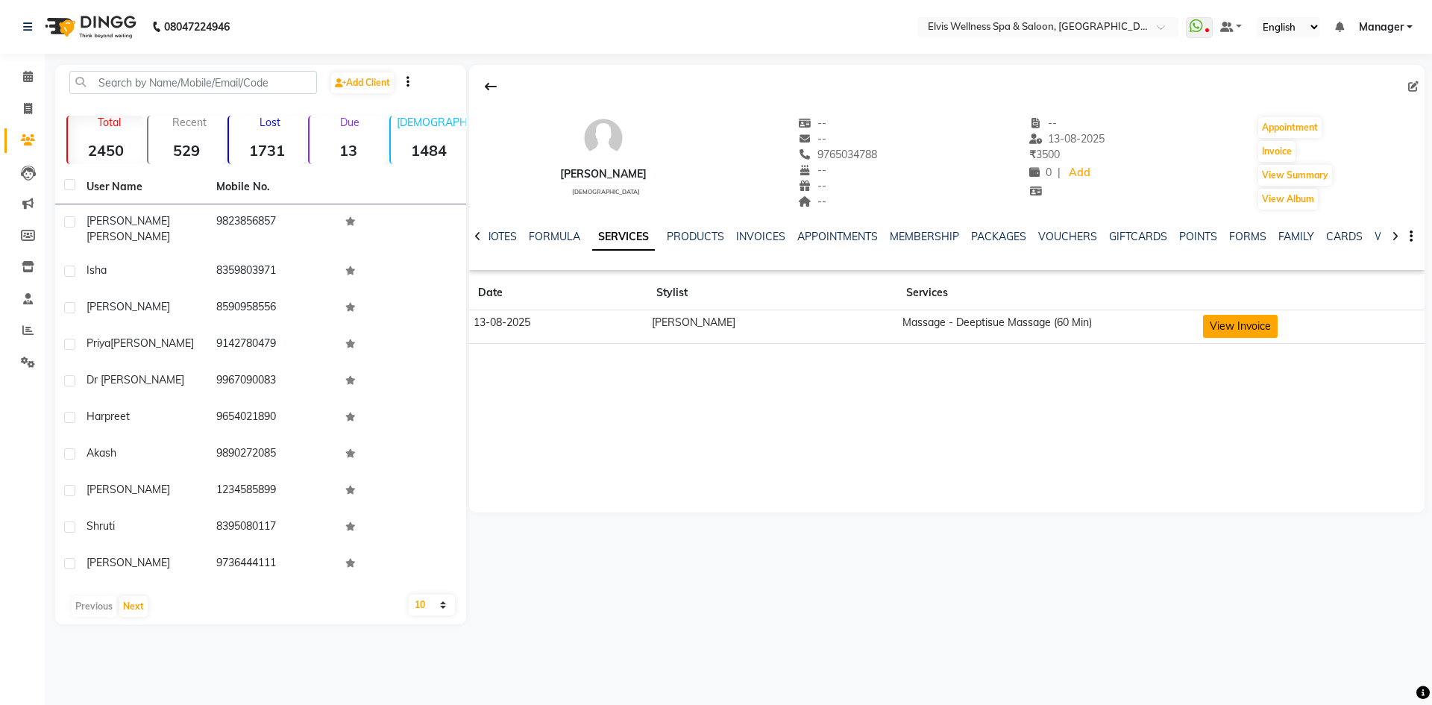
click at [1229, 326] on button "View Invoice" at bounding box center [1240, 326] width 75 height 23
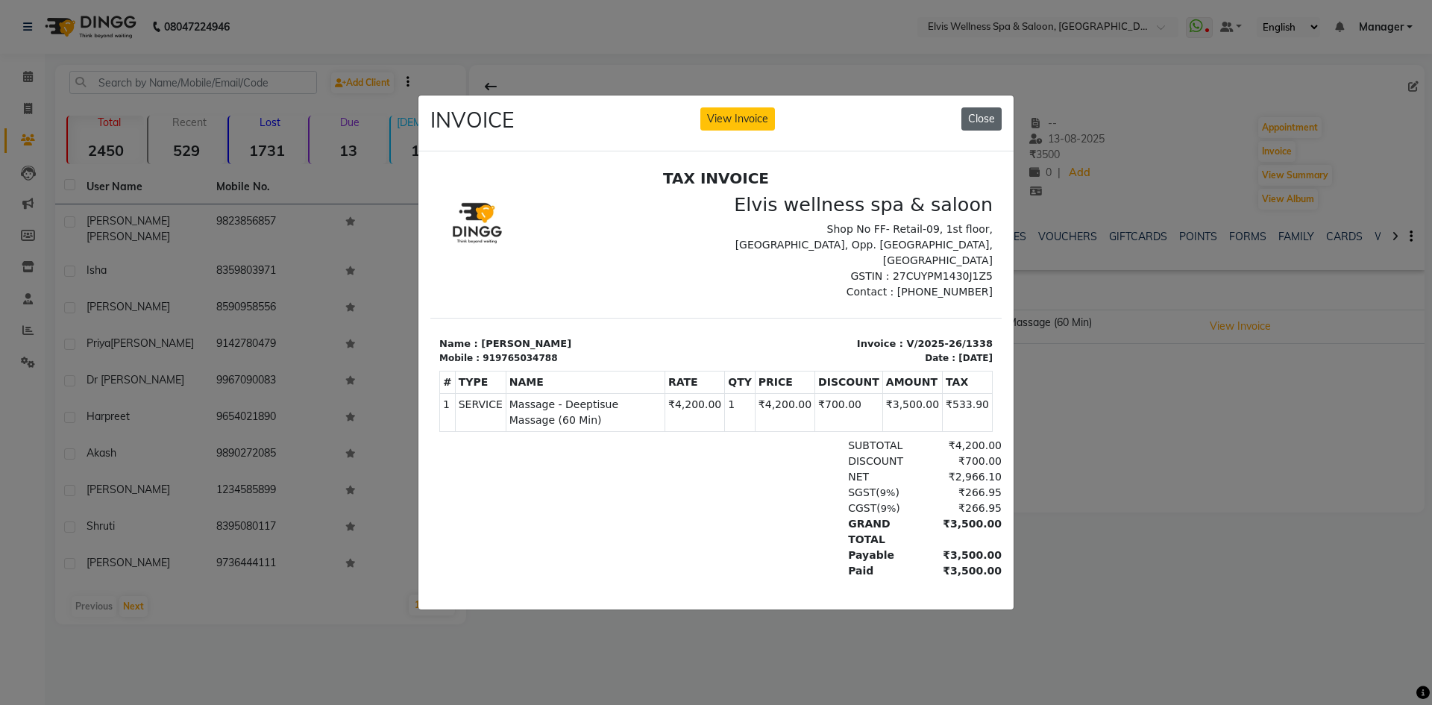
click at [990, 110] on button "Close" at bounding box center [982, 118] width 40 height 23
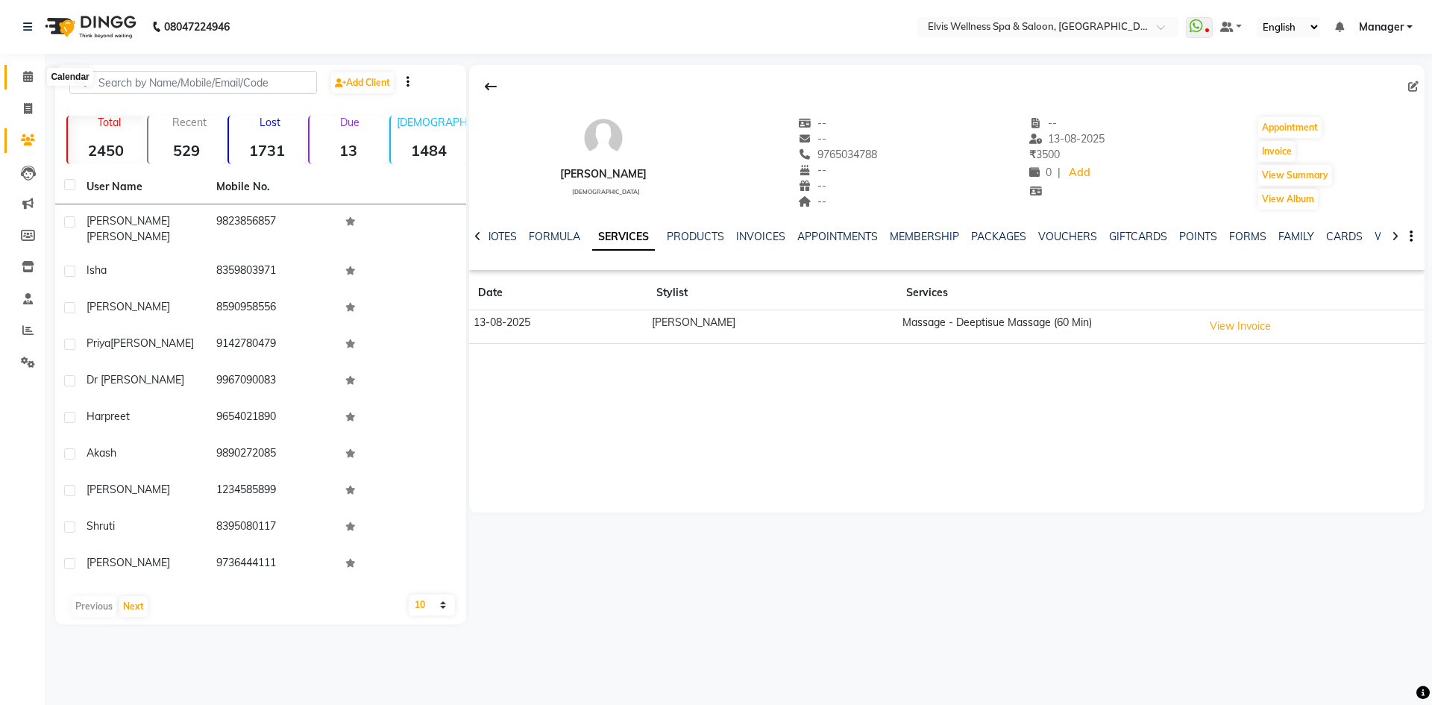
click at [29, 72] on icon at bounding box center [28, 76] width 10 height 11
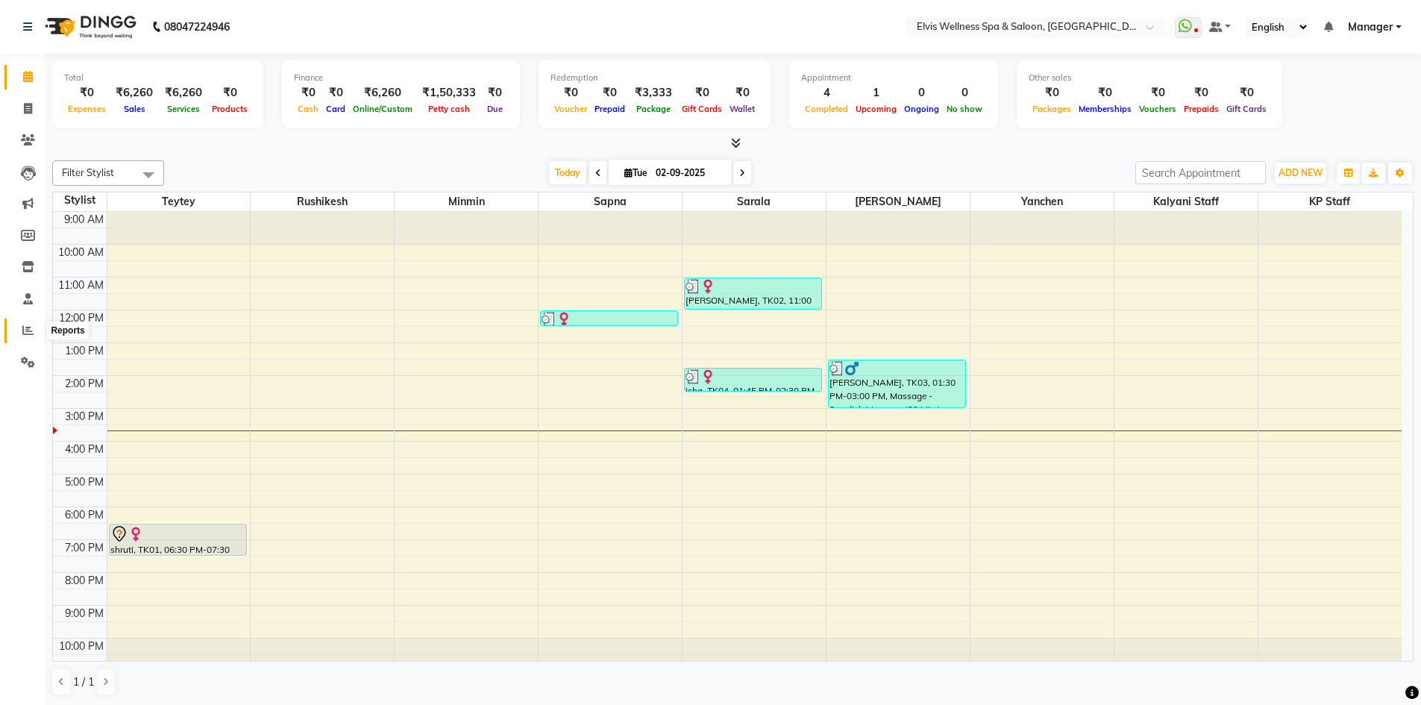
click at [34, 333] on span at bounding box center [28, 330] width 26 height 17
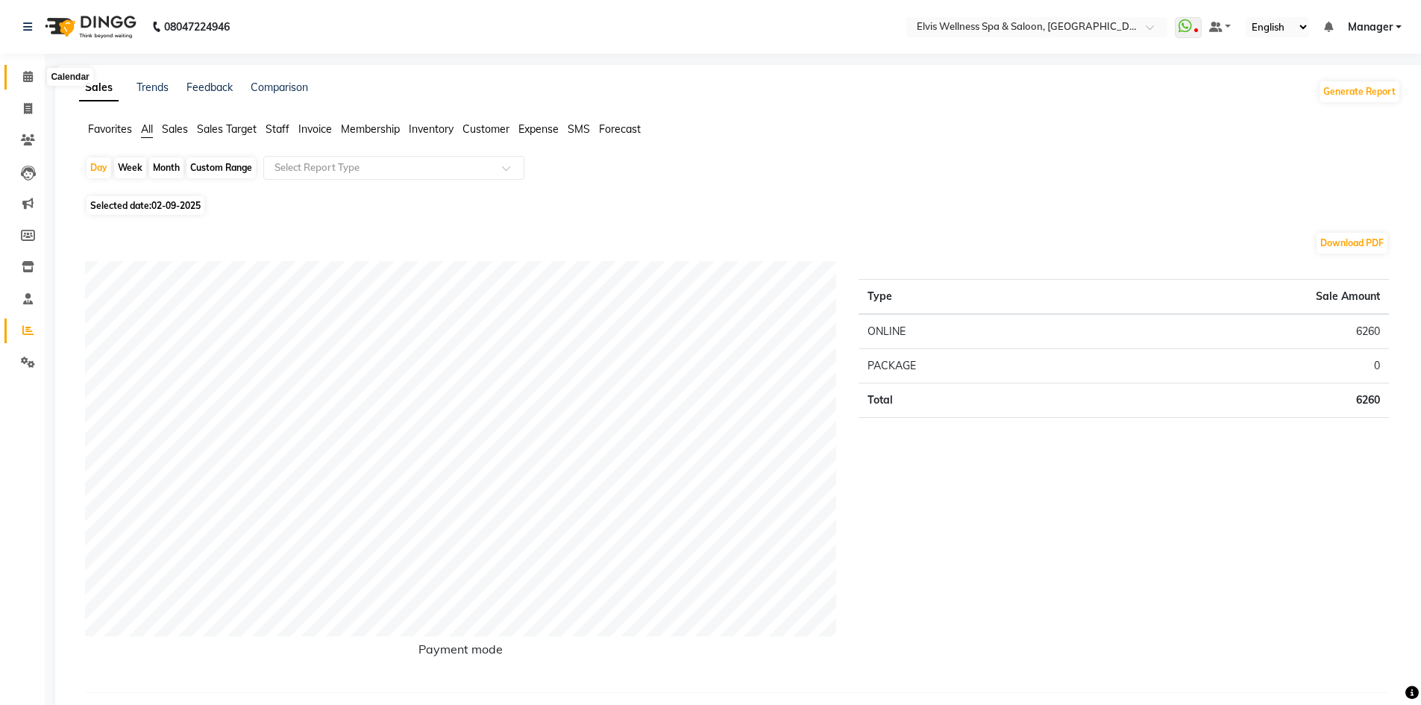
click at [40, 72] on span at bounding box center [28, 77] width 26 height 17
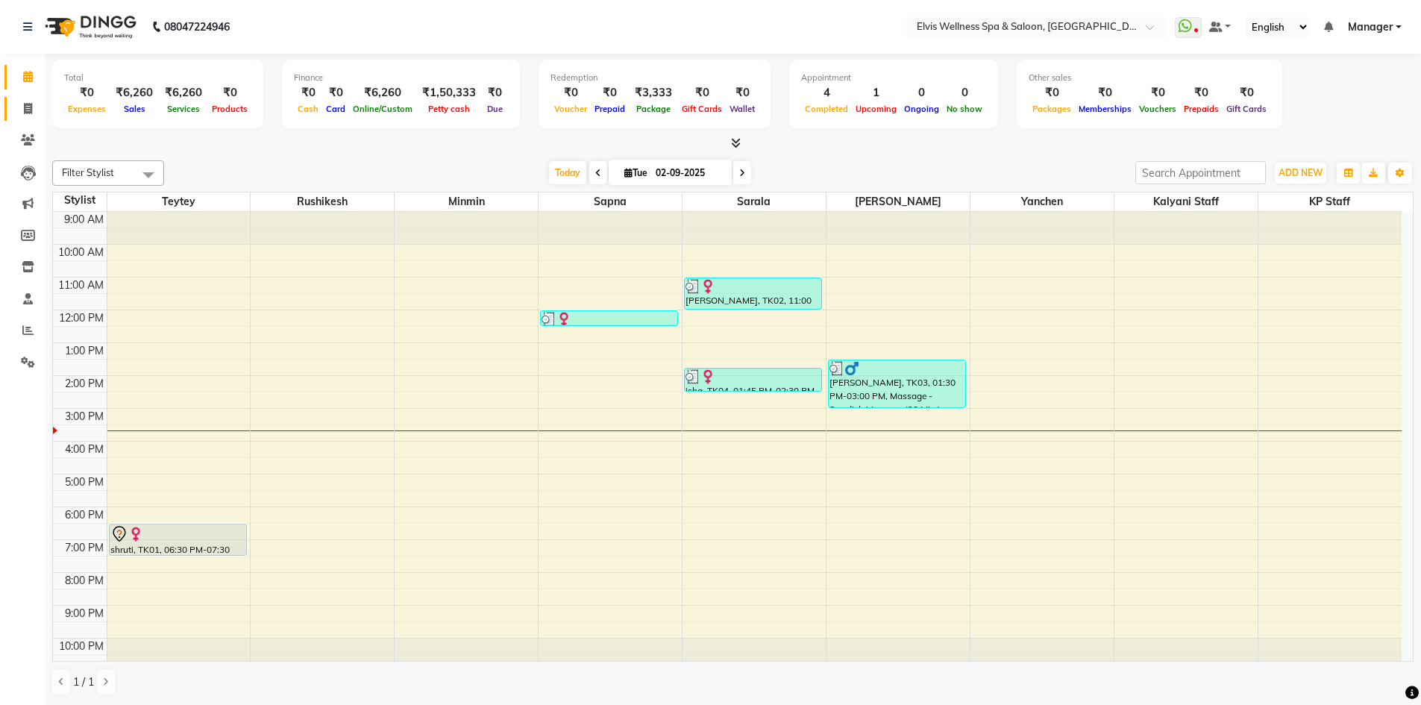
click at [28, 104] on icon at bounding box center [28, 108] width 8 height 11
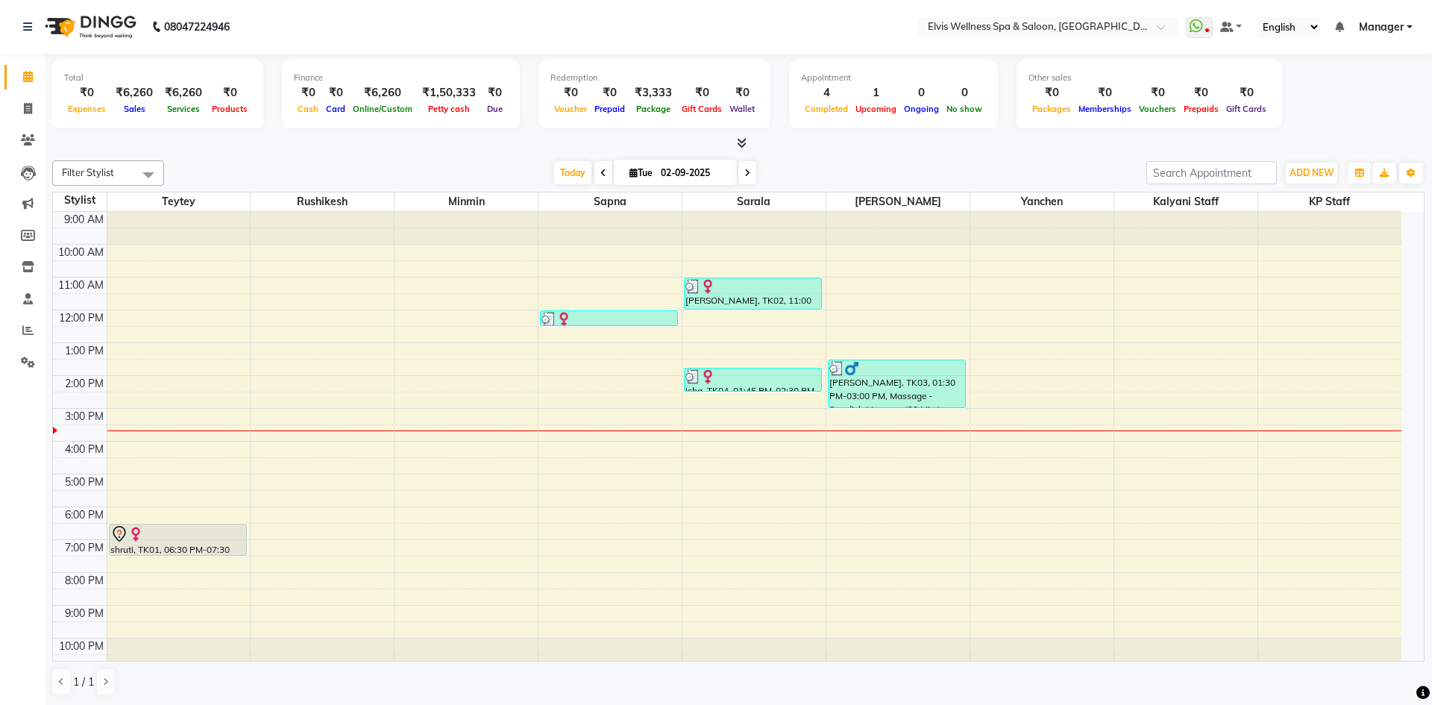
select select "service"
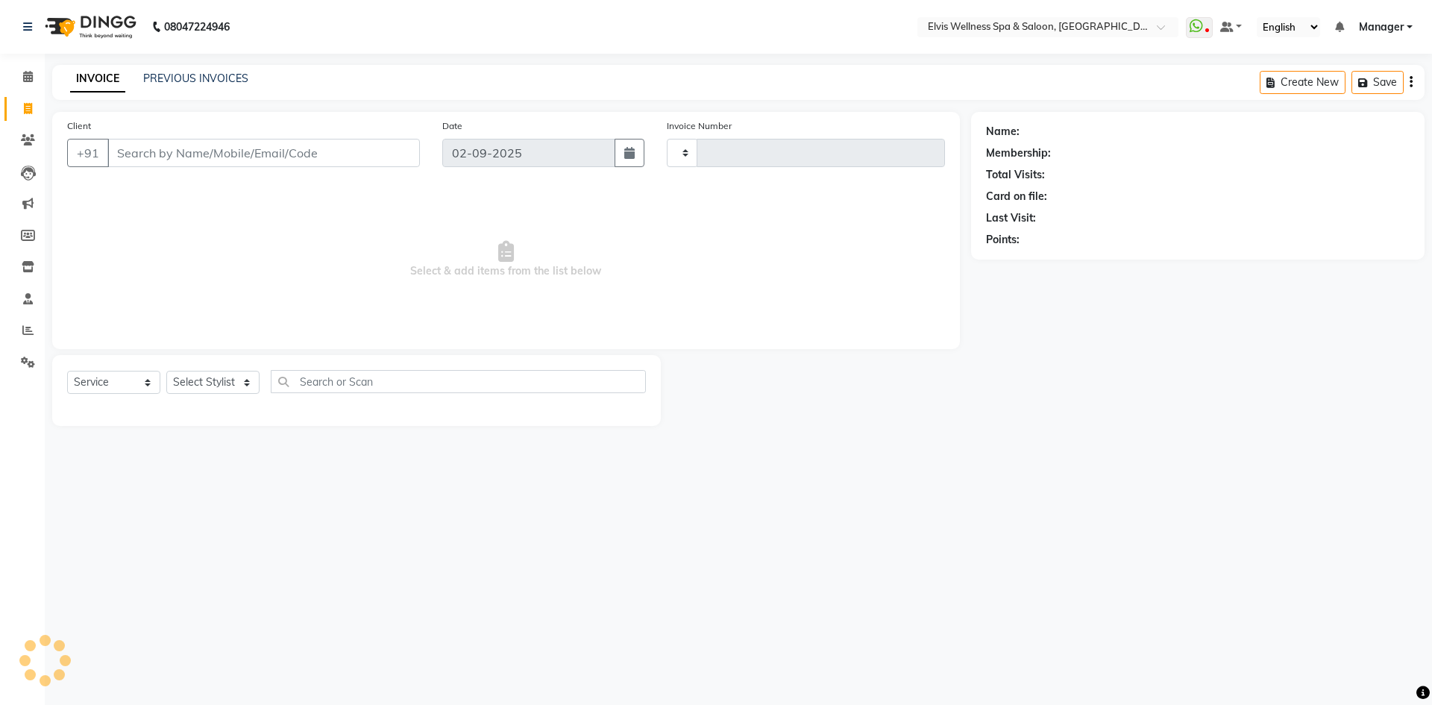
type input "1551"
select select "6269"
click at [196, 145] on input "Client" at bounding box center [263, 153] width 313 height 28
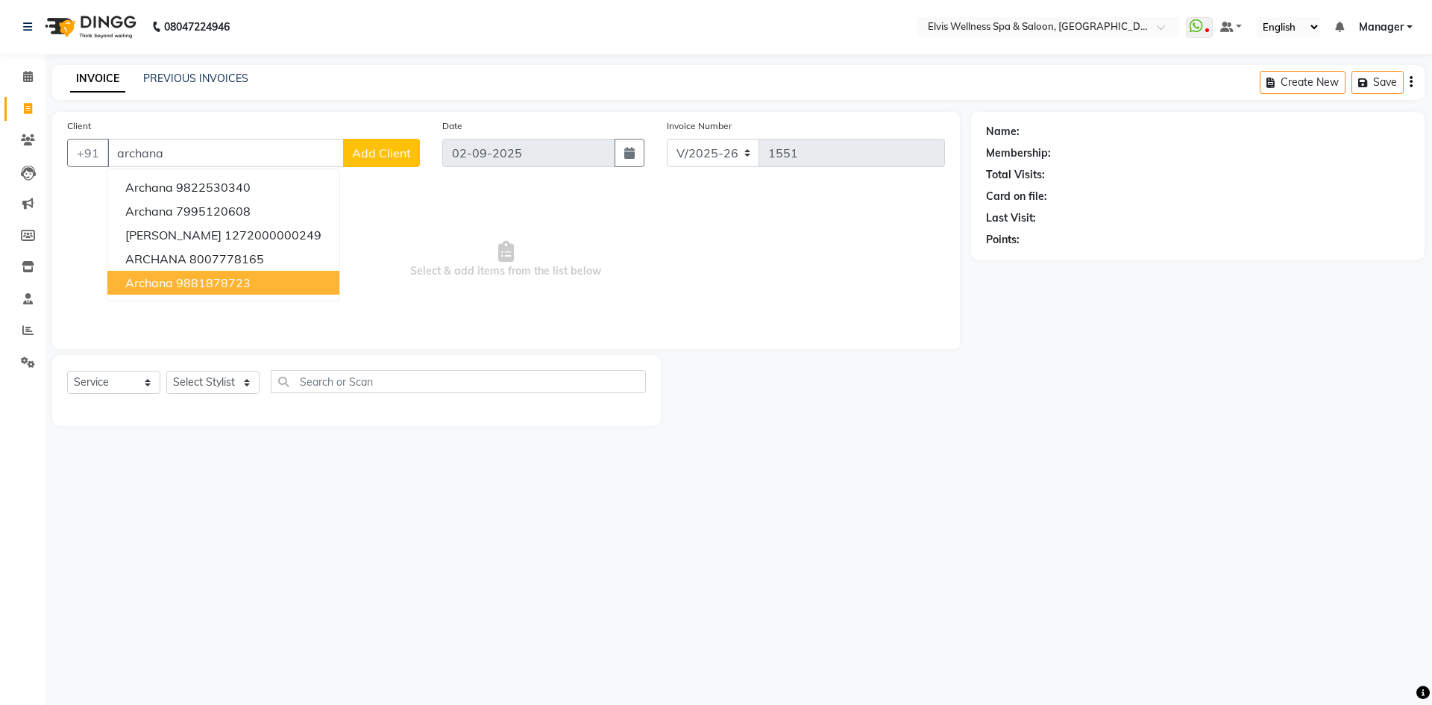
click at [240, 278] on ngb-highlight "9881878723" at bounding box center [213, 282] width 75 height 15
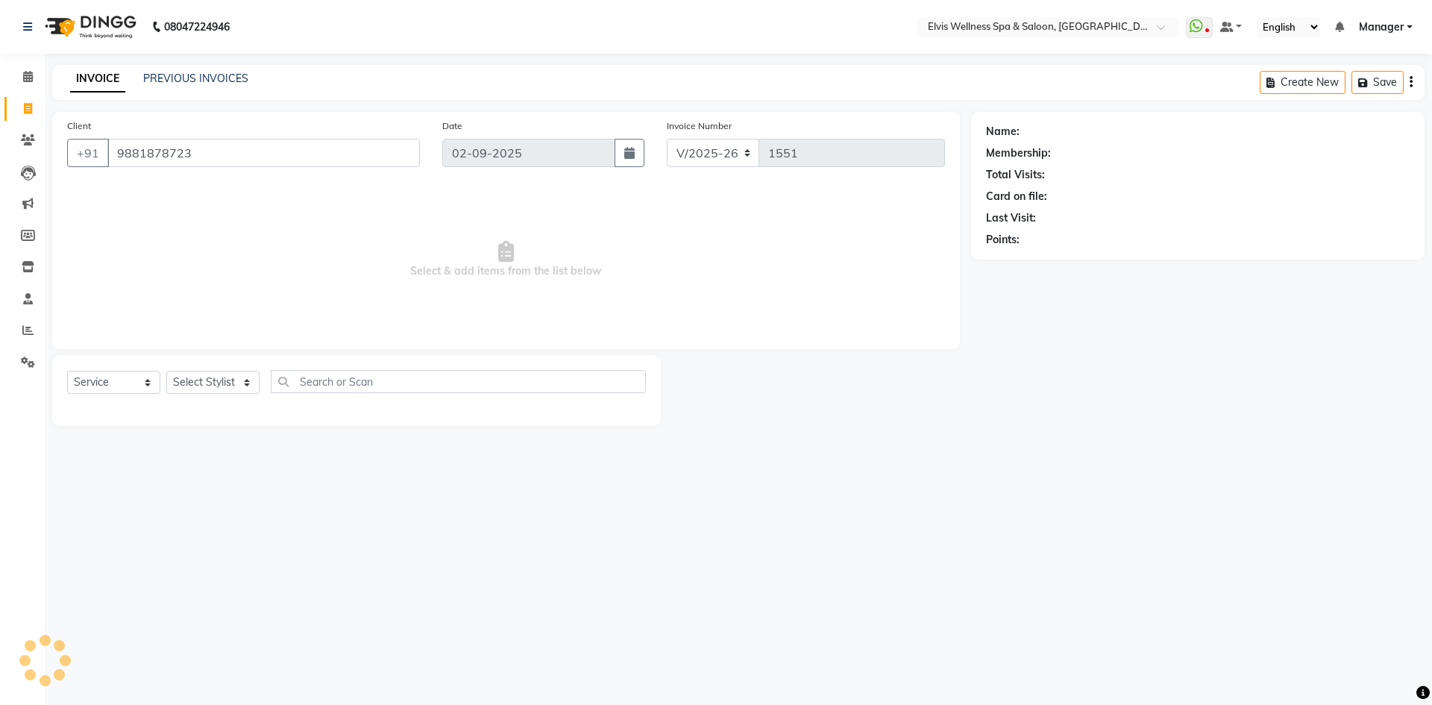
type input "9881878723"
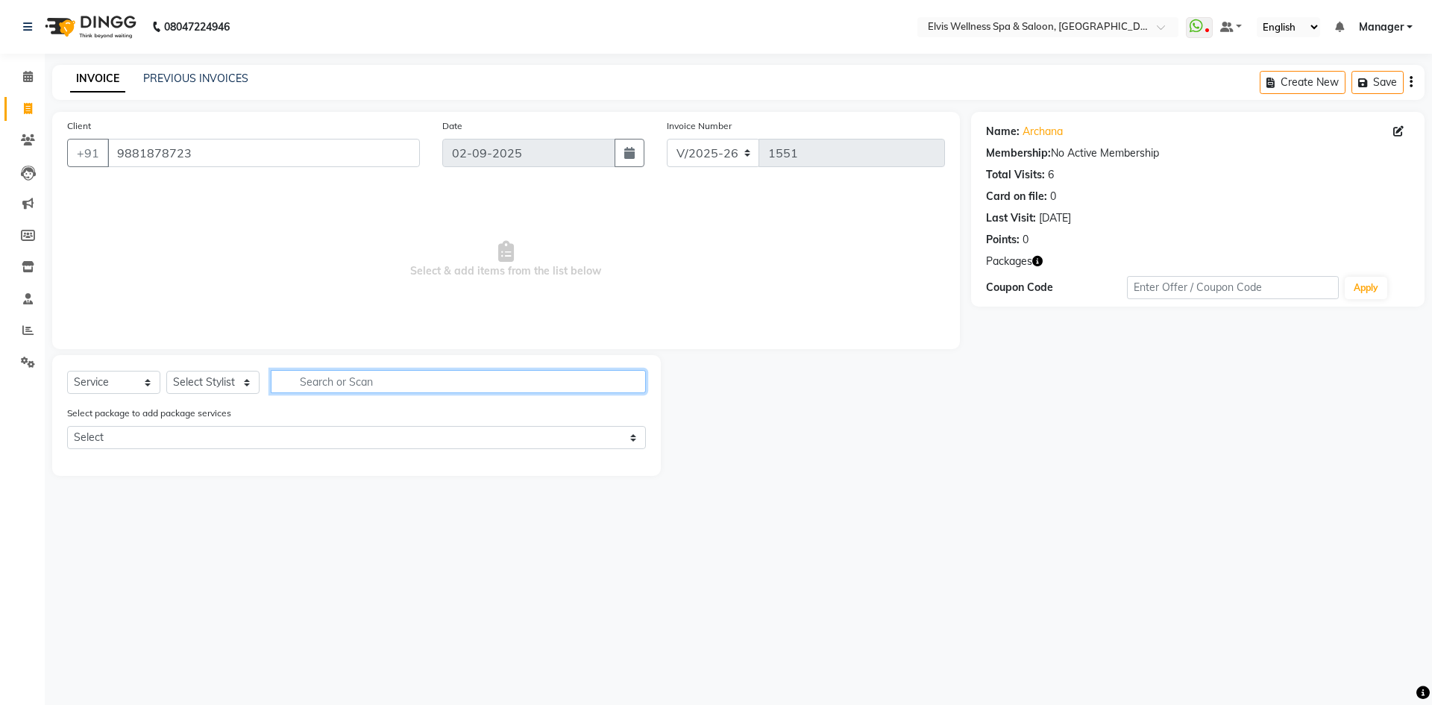
click at [295, 390] on input "text" at bounding box center [458, 381] width 375 height 23
click at [1042, 125] on link "Archana" at bounding box center [1043, 132] width 40 height 16
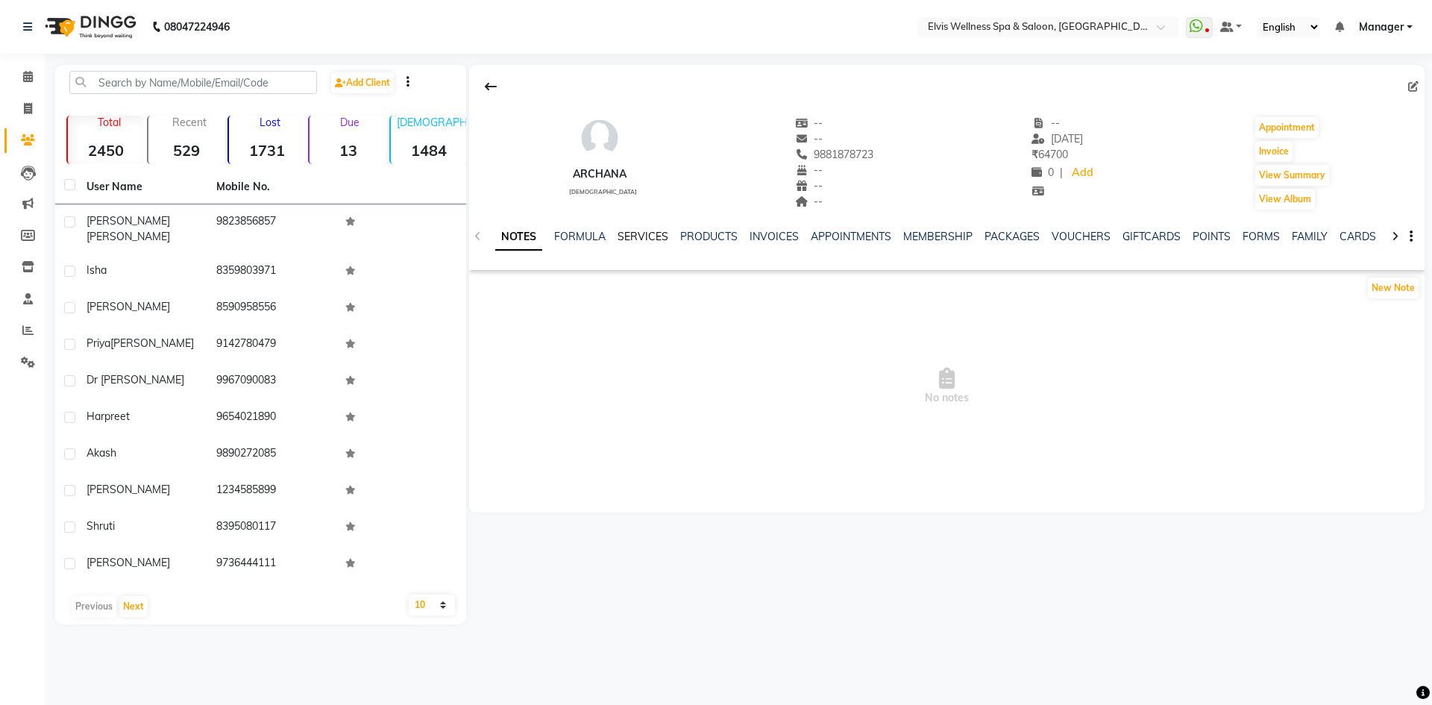
click at [643, 237] on link "SERVICES" at bounding box center [643, 236] width 51 height 13
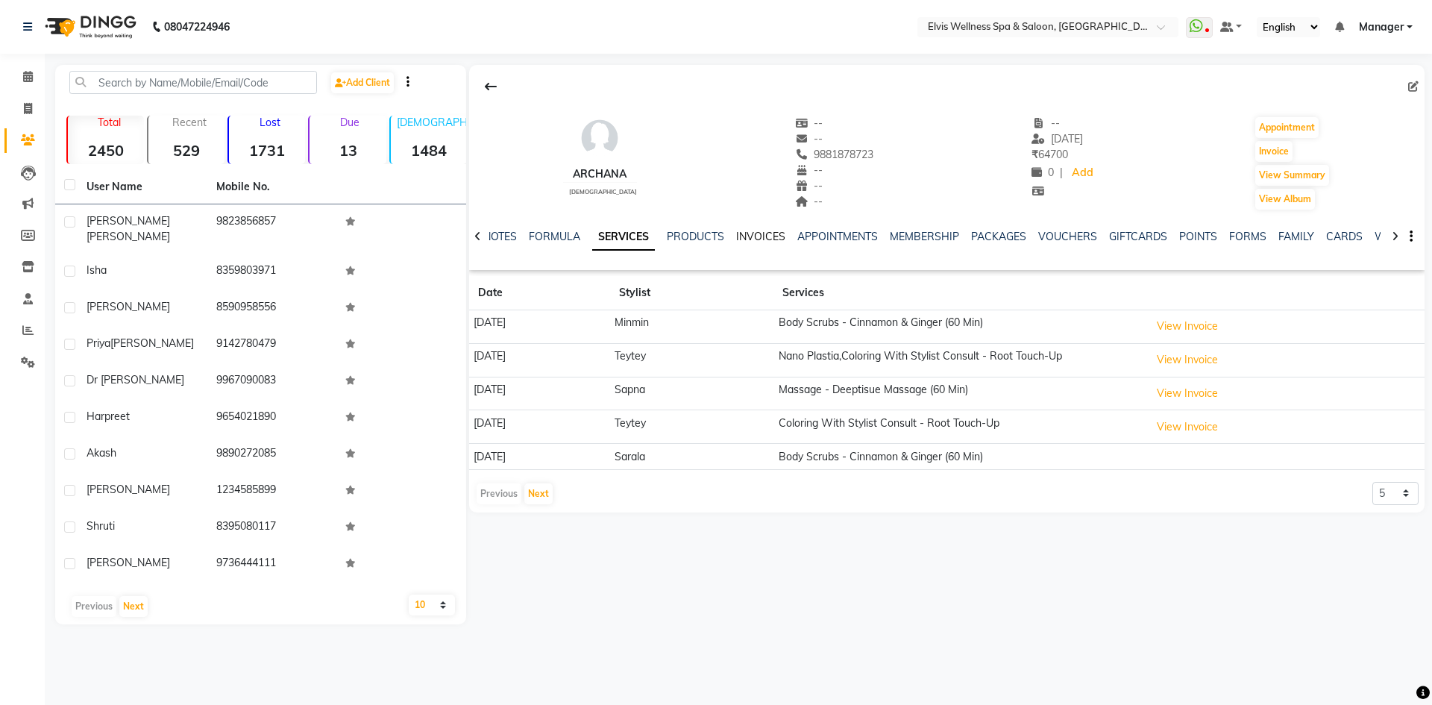
click at [767, 232] on link "INVOICES" at bounding box center [760, 236] width 49 height 13
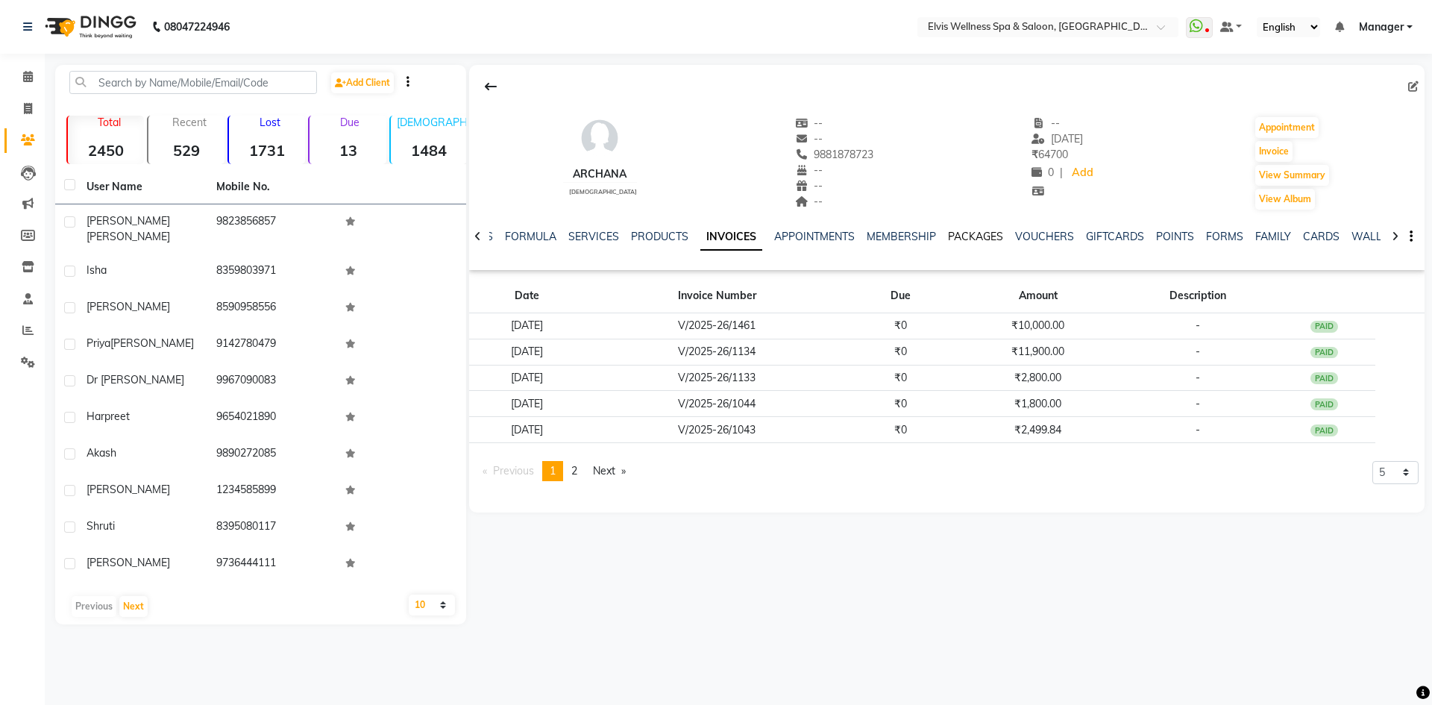
click at [966, 236] on link "PACKAGES" at bounding box center [975, 236] width 55 height 13
